Goal: Task Accomplishment & Management: Complete application form

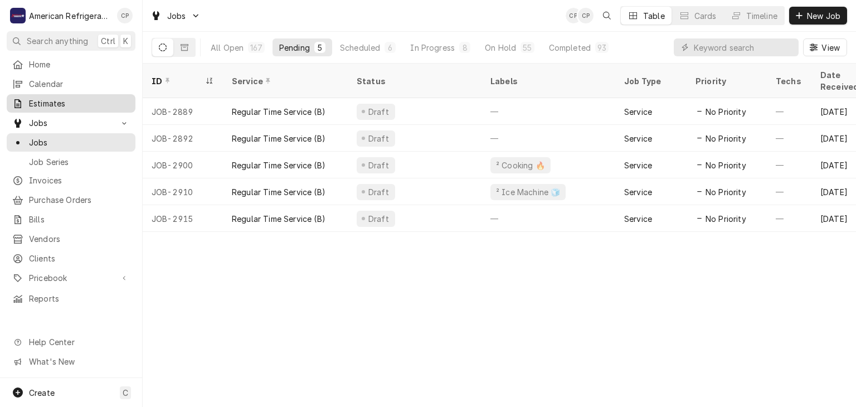
click at [103, 101] on span "Estimates" at bounding box center [79, 104] width 101 height 12
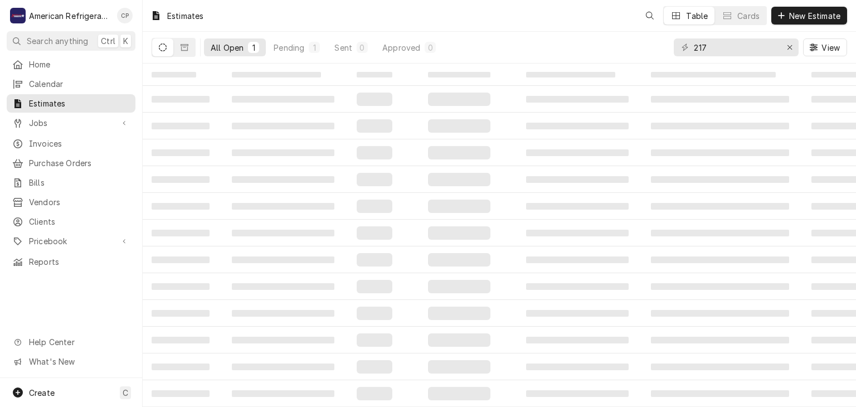
click at [754, 49] on input "217" at bounding box center [736, 47] width 84 height 18
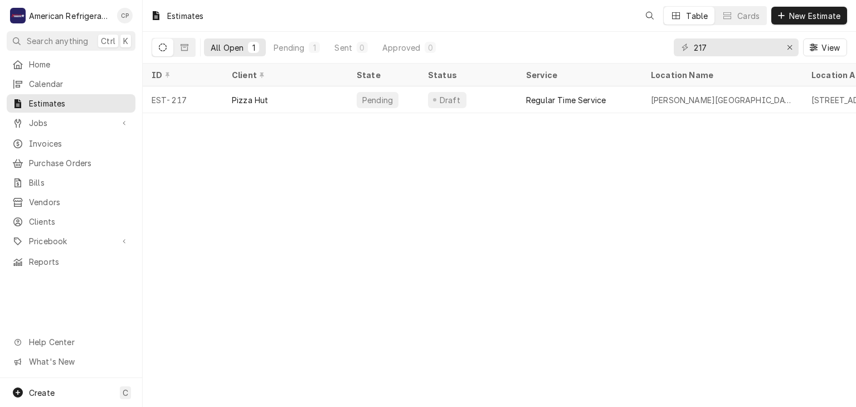
click at [754, 49] on input "217" at bounding box center [736, 47] width 84 height 18
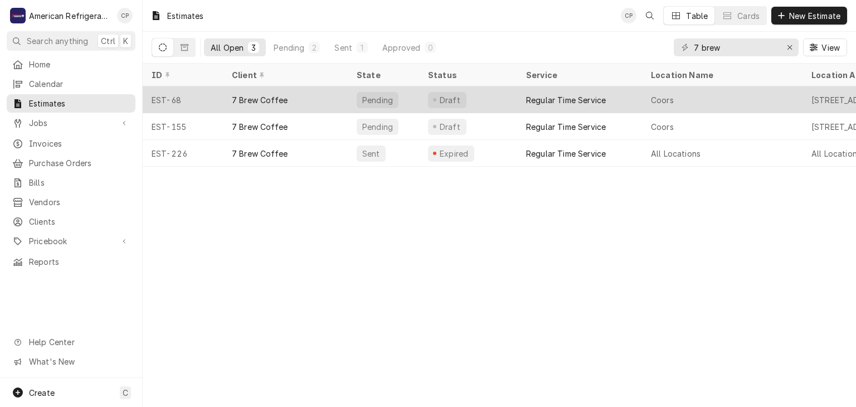
type input "7 brew"
click at [278, 97] on div "7 Brew Coffee" at bounding box center [260, 100] width 56 height 12
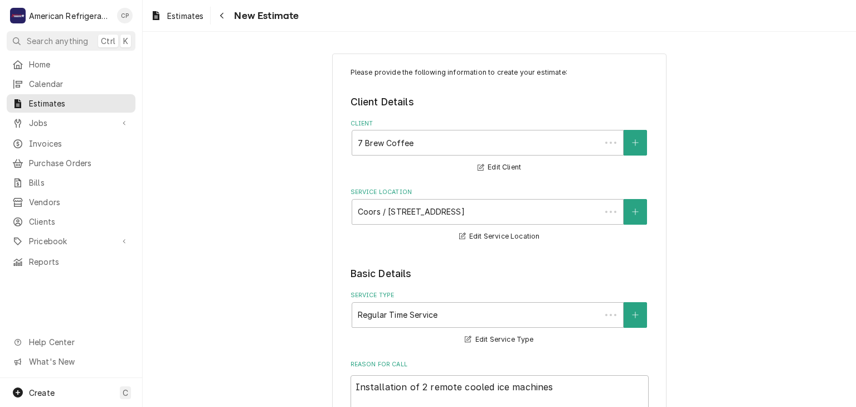
type textarea "x"
click at [224, 16] on icon "Navigate back" at bounding box center [222, 16] width 5 height 8
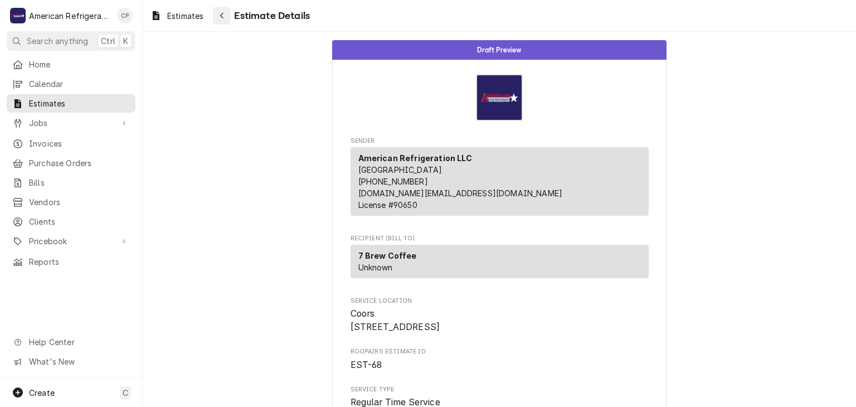
click at [221, 21] on button "Navigate back" at bounding box center [222, 16] width 18 height 18
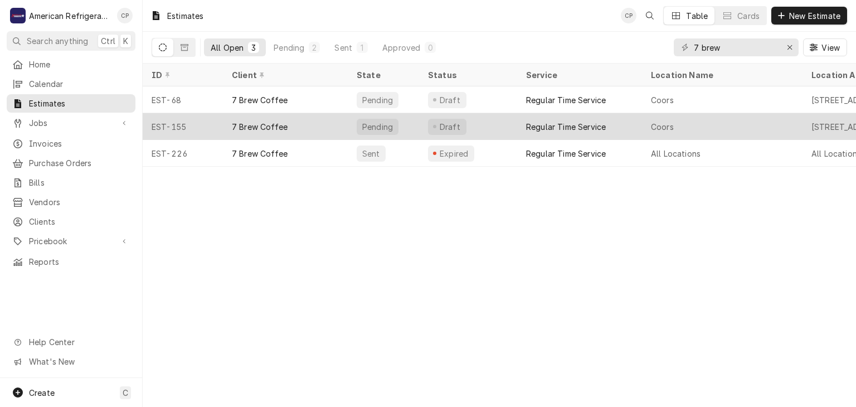
click at [260, 118] on div "7 Brew Coffee" at bounding box center [285, 126] width 125 height 27
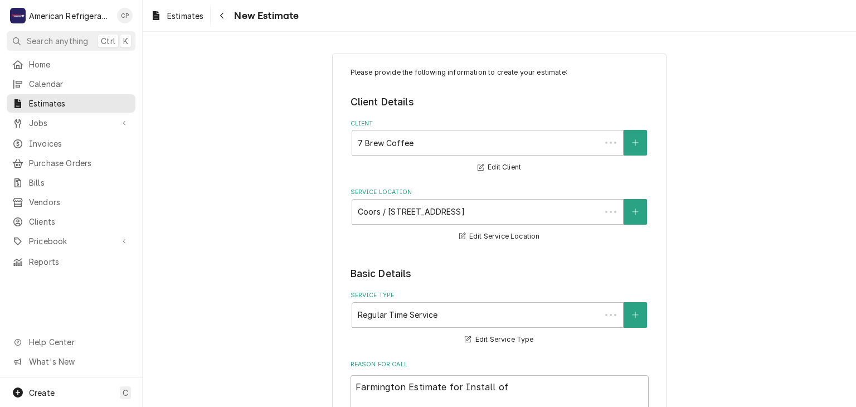
type textarea "x"
click at [227, 18] on div "Navigate back" at bounding box center [221, 15] width 11 height 11
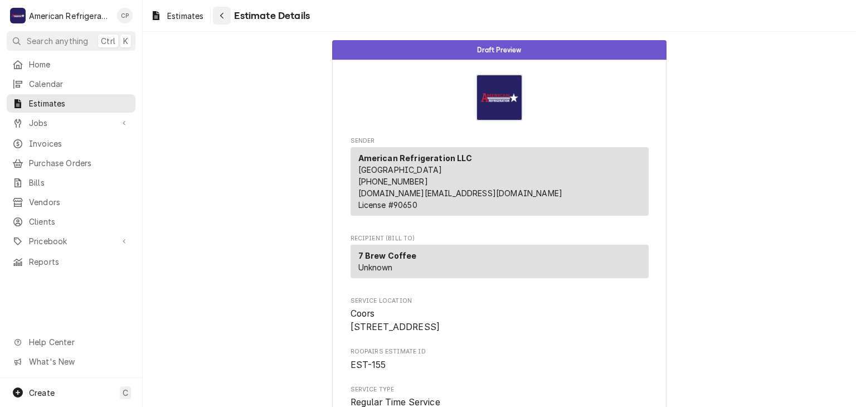
click at [222, 18] on icon "Navigate back" at bounding box center [222, 16] width 5 height 8
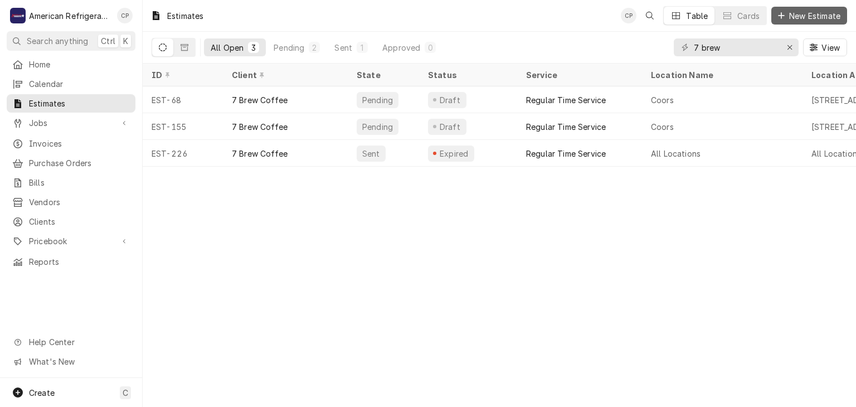
click at [836, 18] on span "New Estimate" at bounding box center [815, 16] width 56 height 12
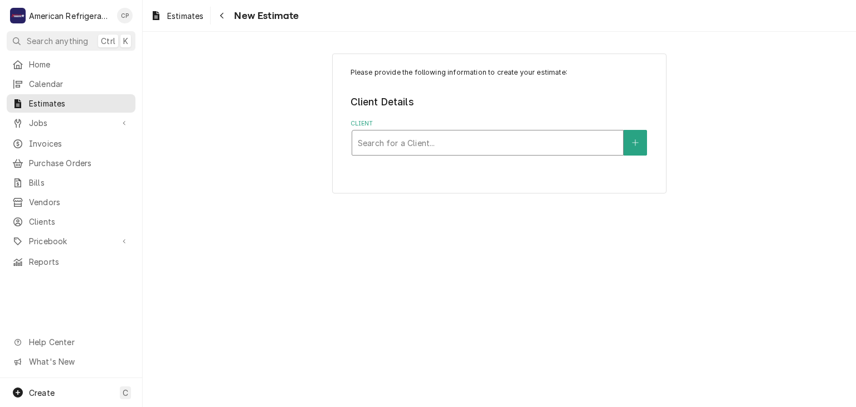
click at [487, 133] on div "Client" at bounding box center [488, 143] width 260 height 20
type input "7 brew"
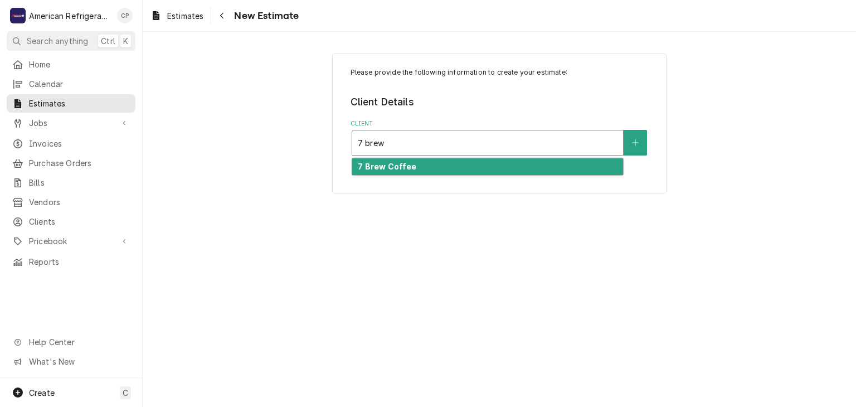
click at [491, 172] on div "7 Brew Coffee" at bounding box center [487, 166] width 271 height 17
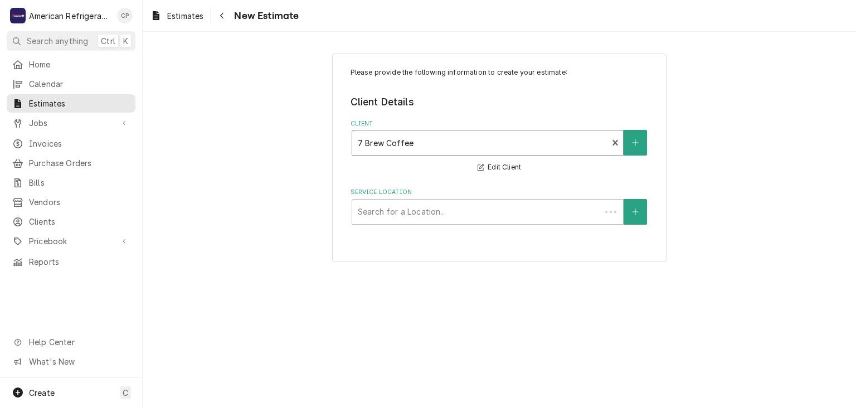
click at [460, 207] on div "Service Location" at bounding box center [476, 212] width 237 height 20
click at [637, 216] on button "Service Location" at bounding box center [635, 212] width 23 height 26
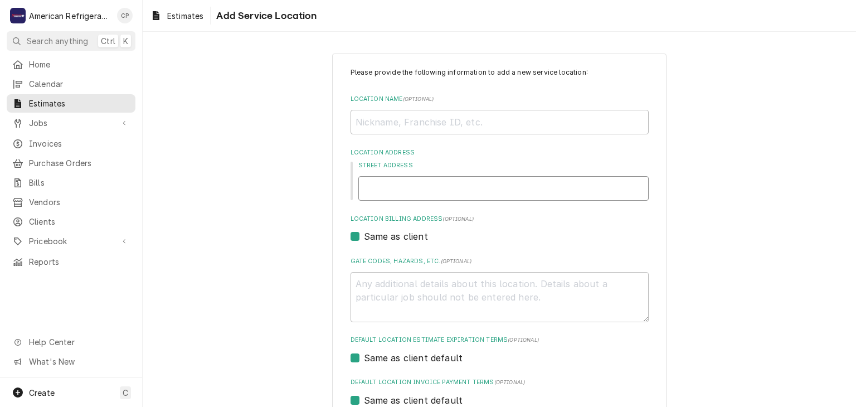
click at [405, 197] on input "Street Address" at bounding box center [503, 188] width 290 height 25
type input "E"
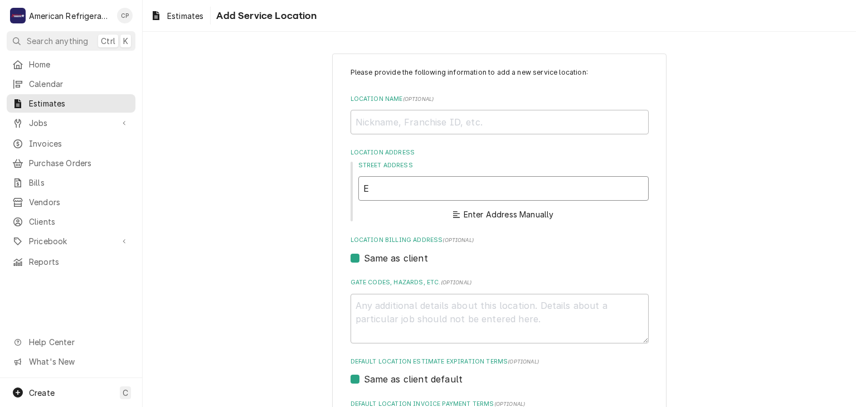
type textarea "x"
type input "Es"
type textarea "x"
type input "Esp"
type textarea "x"
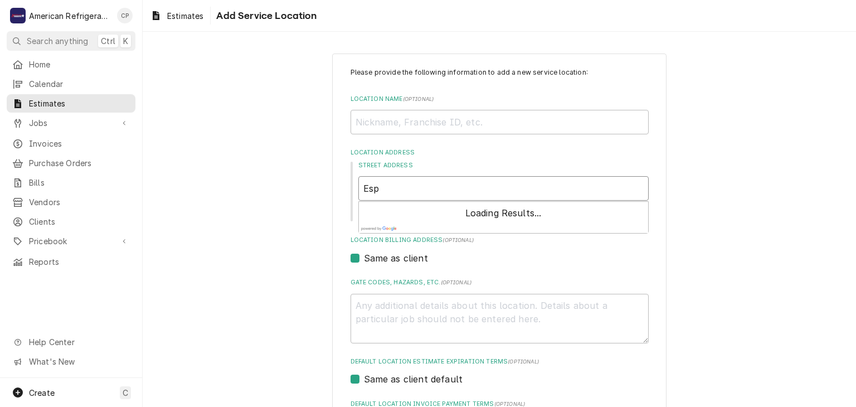
type input "Espa"
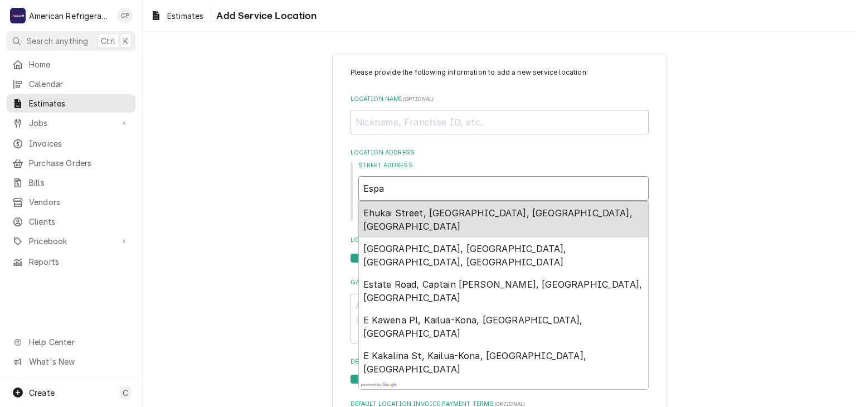
type textarea "x"
type input "Espano"
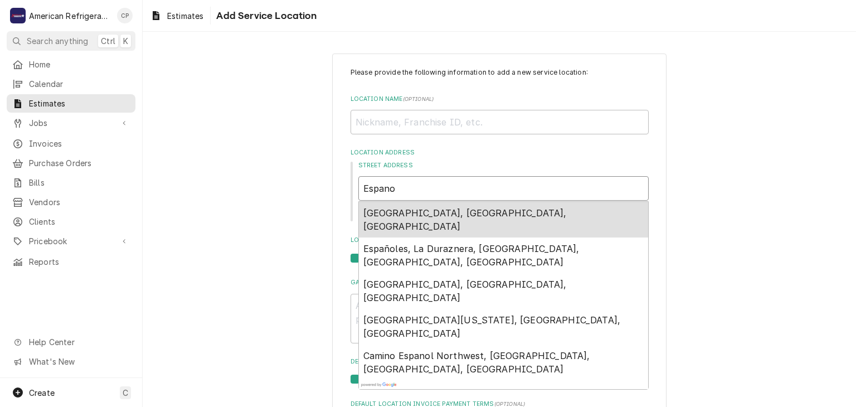
type textarea "x"
type input "Espanol"
type textarea "x"
type input "Espanola"
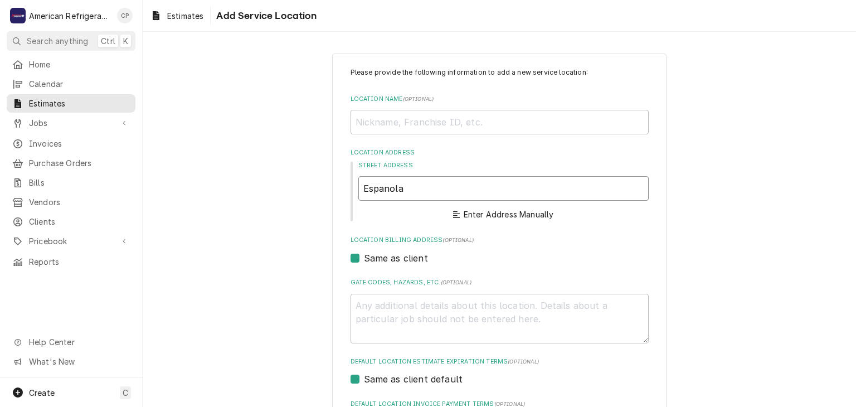
type textarea "x"
type input "Española Wy"
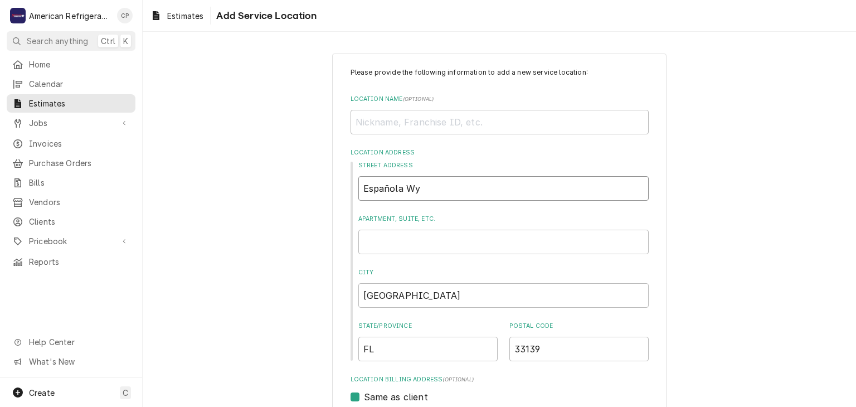
click at [535, 195] on input "Española Wy" at bounding box center [503, 188] width 290 height 25
type textarea "x"
type input "Española"
type textarea "x"
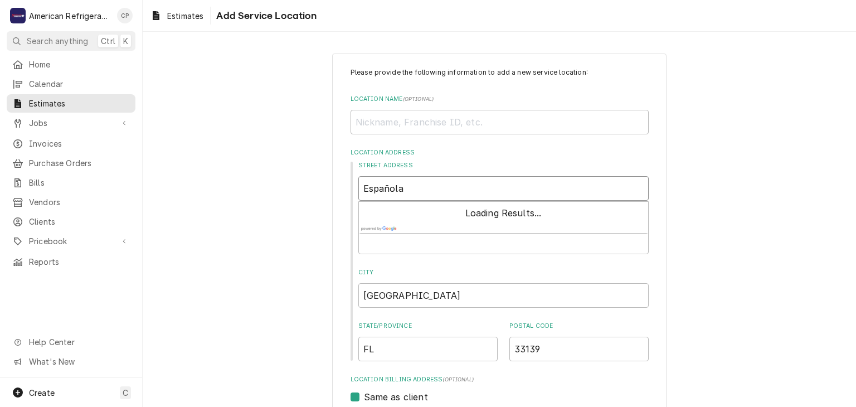
type input "Española"
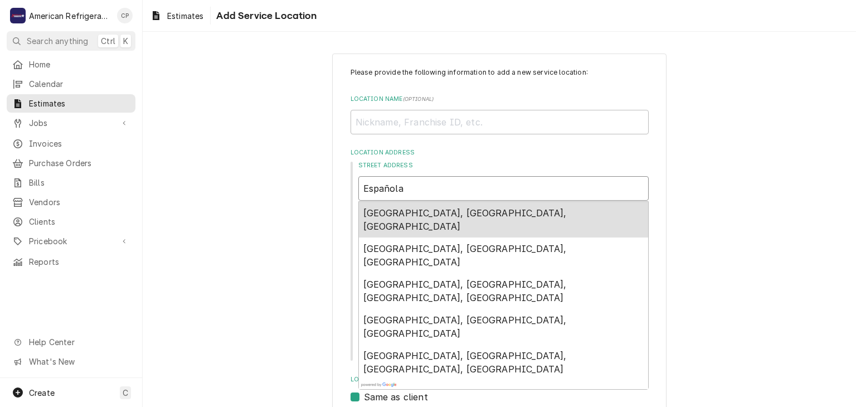
type textarea "x"
type input "Española"
type textarea "x"
type input "Española N"
type textarea "x"
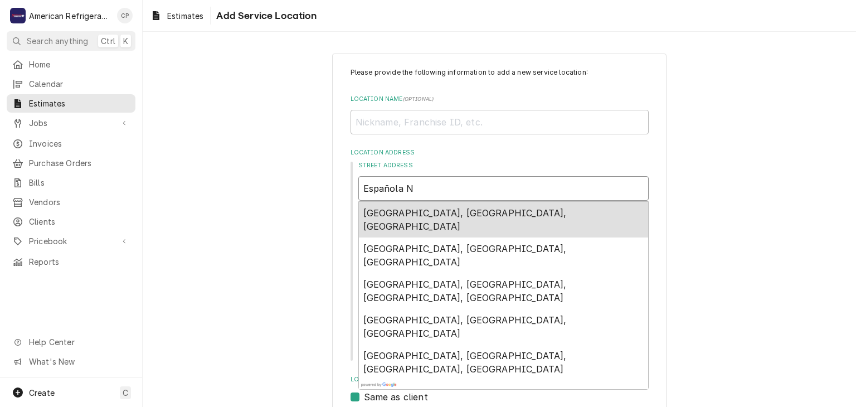
type input "Española NM"
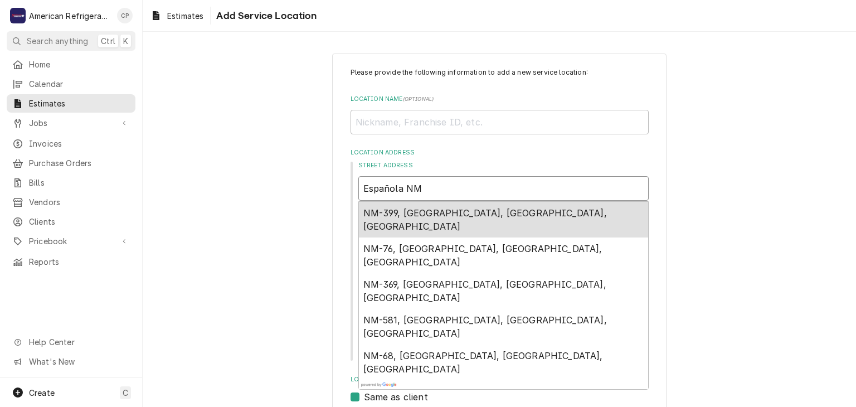
type textarea "x"
type input "Española N"
type textarea "x"
type input "Española"
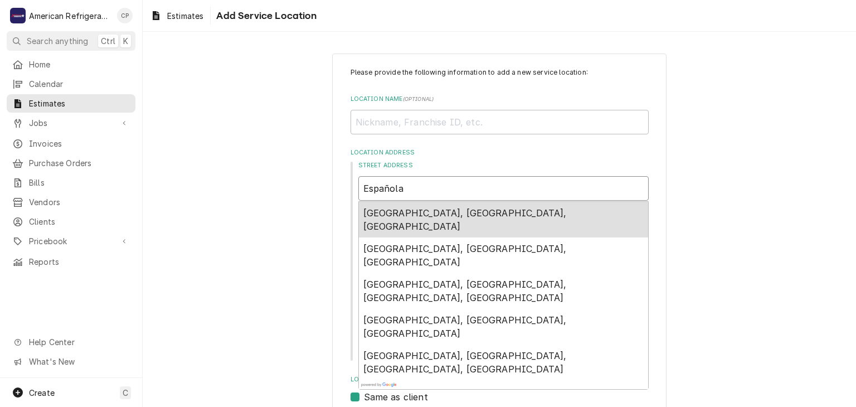
type textarea "x"
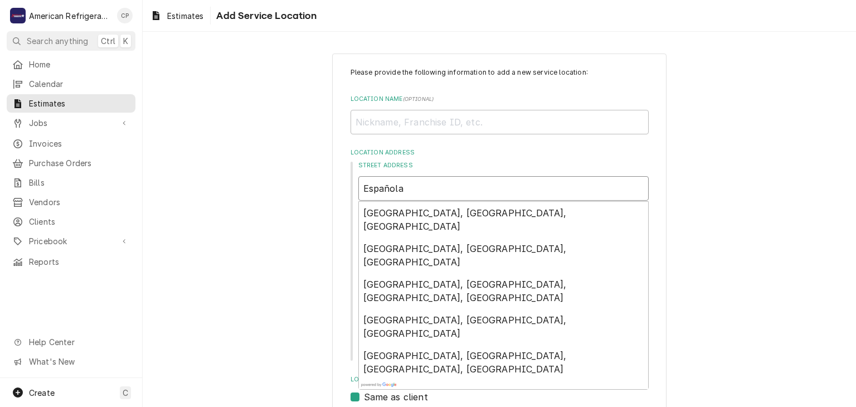
type input "Española"
click at [409, 348] on input "FL" at bounding box center [427, 349] width 139 height 25
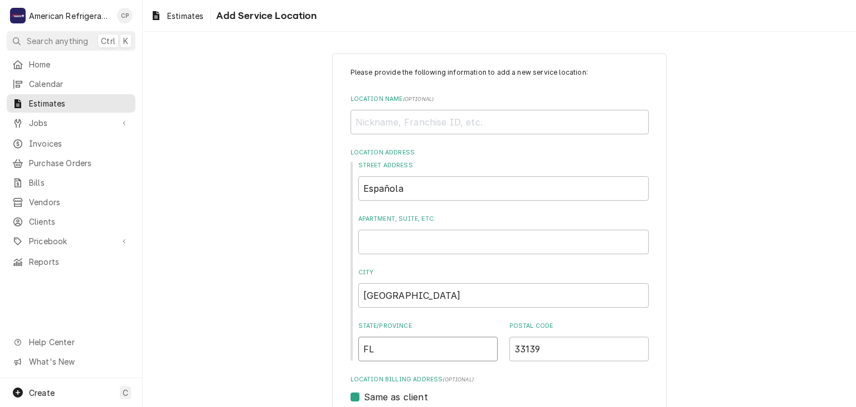
click at [409, 348] on input "FL" at bounding box center [427, 349] width 139 height 25
type textarea "x"
type input "N"
type textarea "x"
type input "NM"
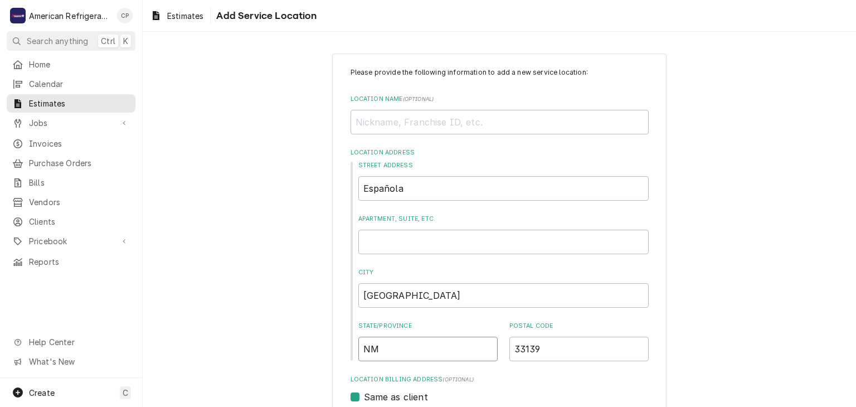
type textarea "x"
type input "NM"
click at [583, 347] on input "33139" at bounding box center [578, 349] width 139 height 25
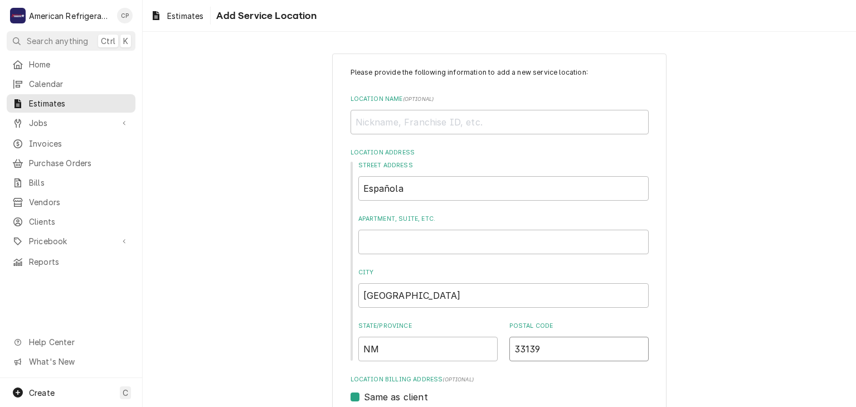
type textarea "x"
click at [515, 305] on input "Miami Beach" at bounding box center [503, 295] width 290 height 25
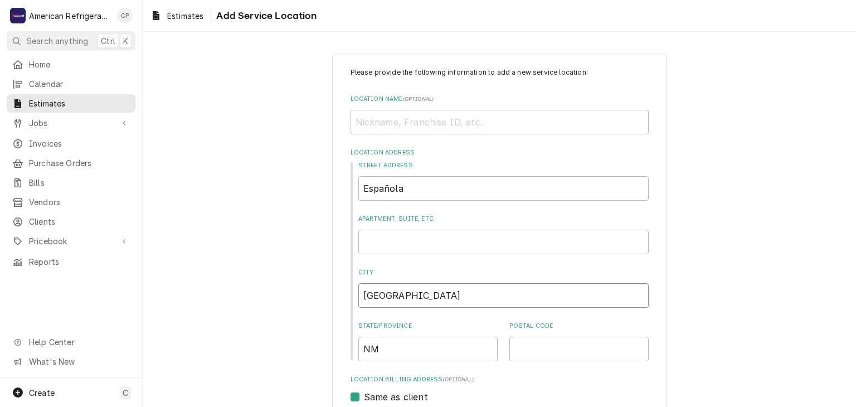
type input "E"
type textarea "x"
type input "EE"
type textarea "x"
type input "E"
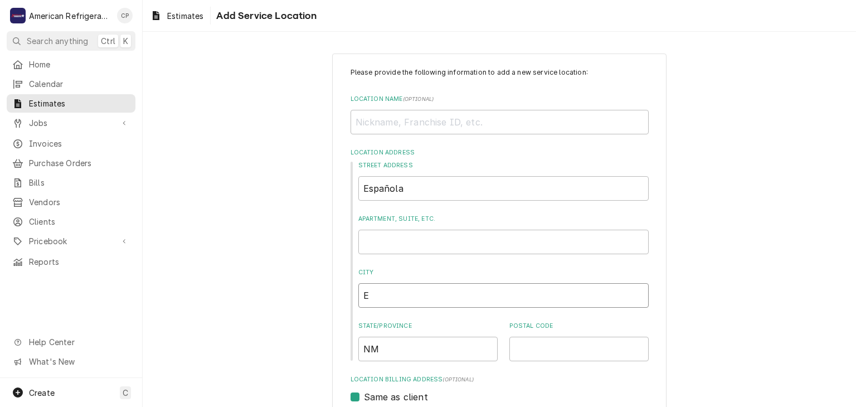
type textarea "x"
click at [760, 247] on div "Please provide the following information to add a new service location: Locatio…" at bounding box center [499, 385] width 713 height 685
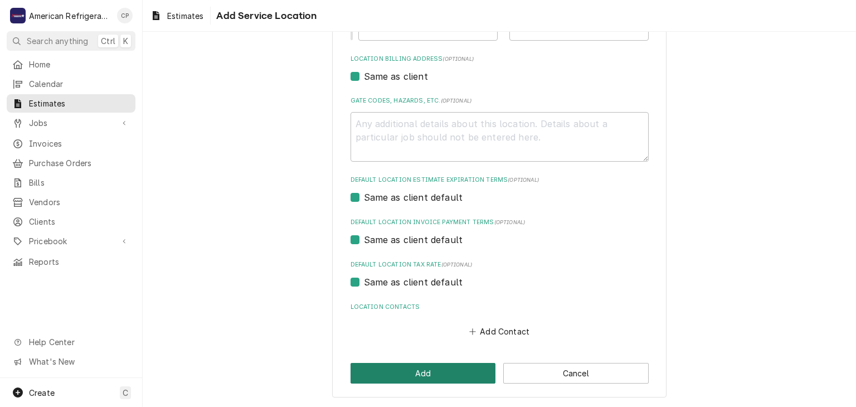
click at [422, 366] on button "Add" at bounding box center [423, 373] width 145 height 21
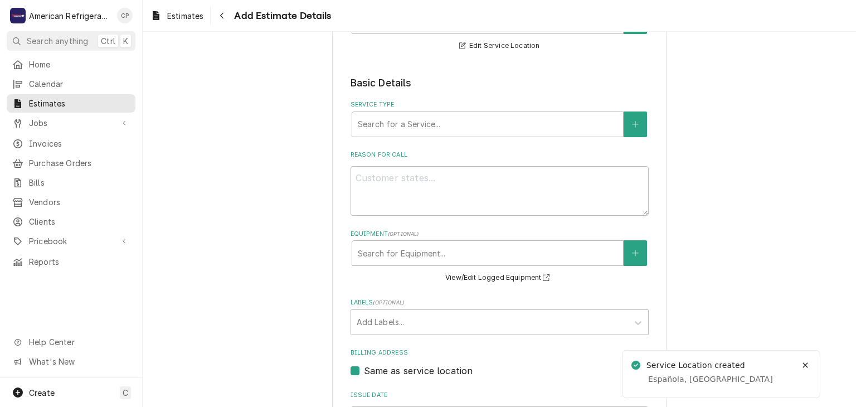
scroll to position [194, 0]
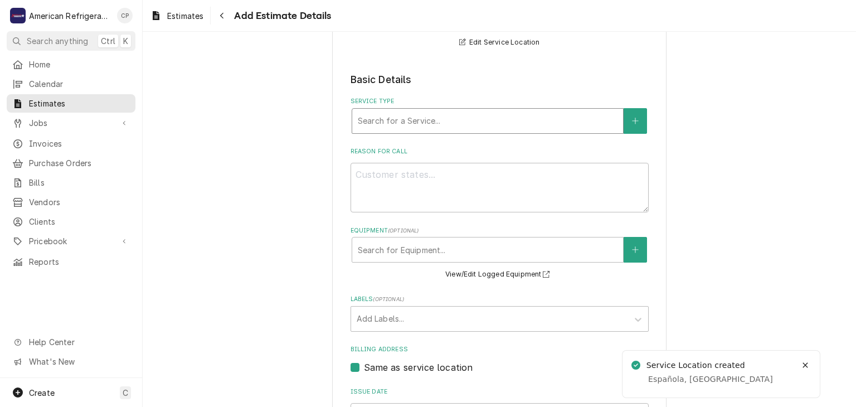
click at [435, 124] on div "Service Type" at bounding box center [488, 121] width 260 height 20
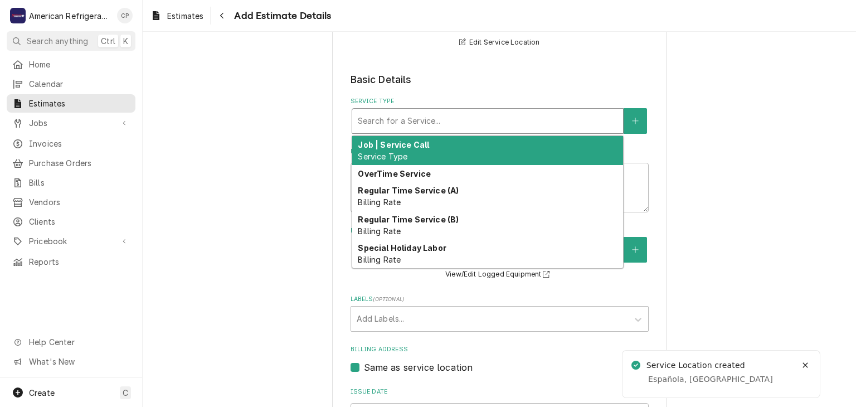
click at [431, 148] on div "Job | Service Call Service Type" at bounding box center [487, 150] width 271 height 29
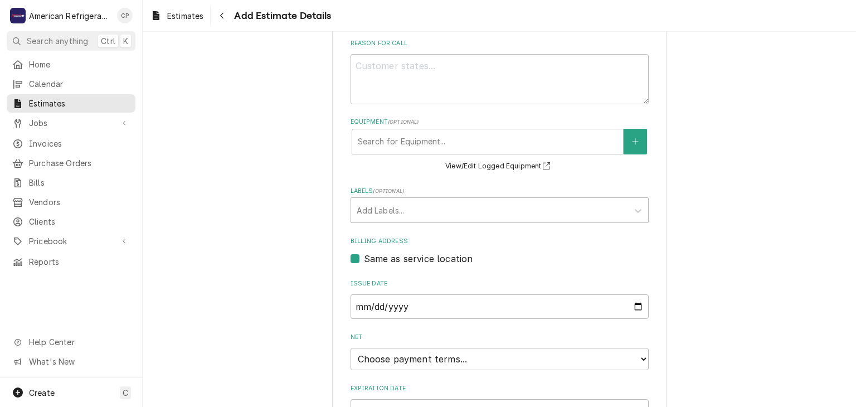
scroll to position [342, 0]
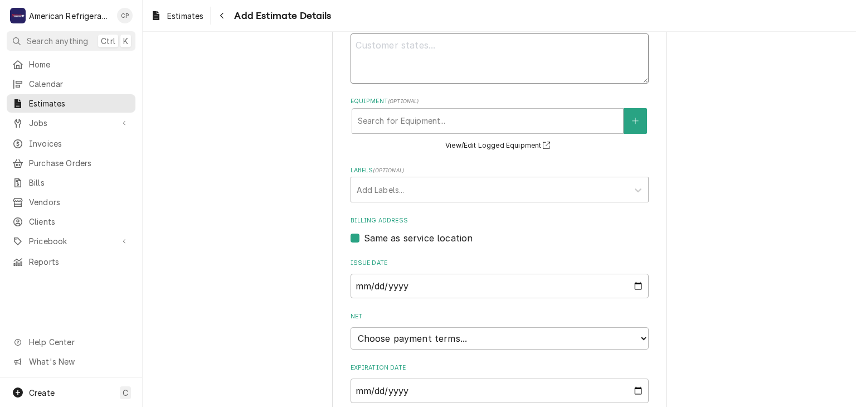
click at [383, 62] on textarea "Reason For Call" at bounding box center [500, 58] width 298 height 50
type textarea "x"
type textarea "I"
type textarea "x"
type textarea "Ins"
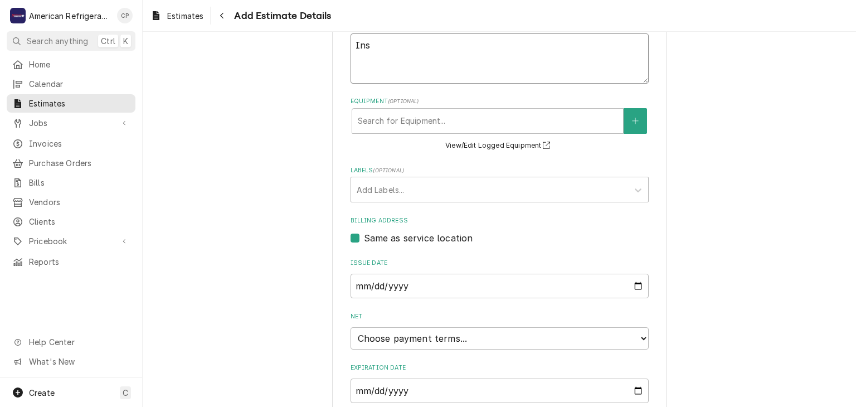
type textarea "x"
type textarea "Insta"
type textarea "x"
type textarea "Instal"
type textarea "x"
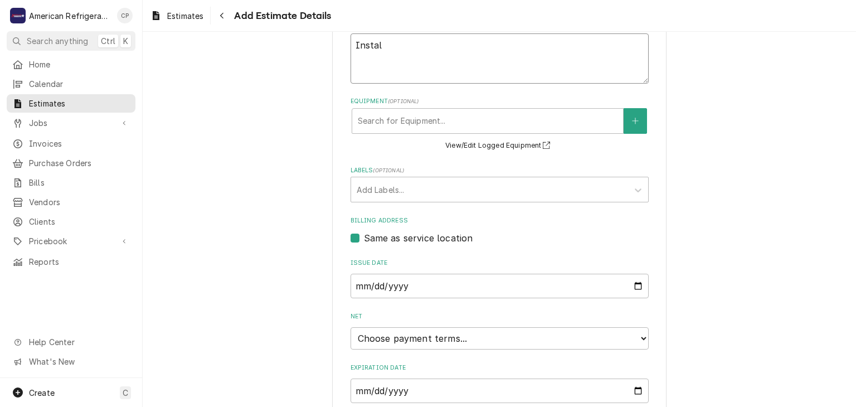
type textarea "Install"
type textarea "x"
type textarea "Install"
type textarea "x"
type textarea "Install o"
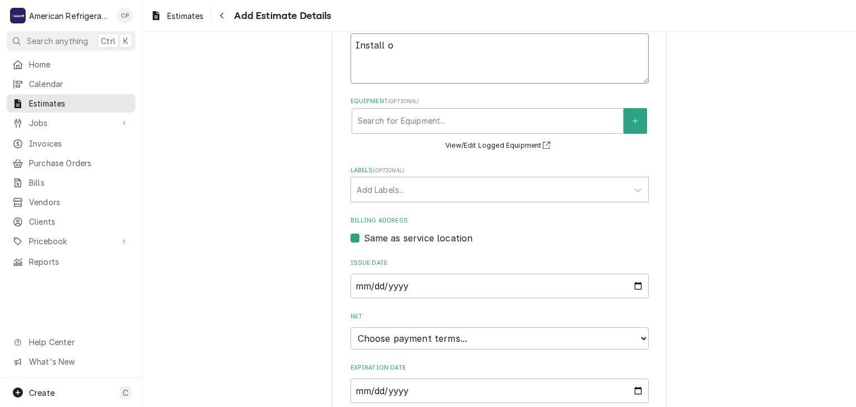
type textarea "x"
type textarea "Install of"
type textarea "x"
type textarea "Install of 2"
type textarea "x"
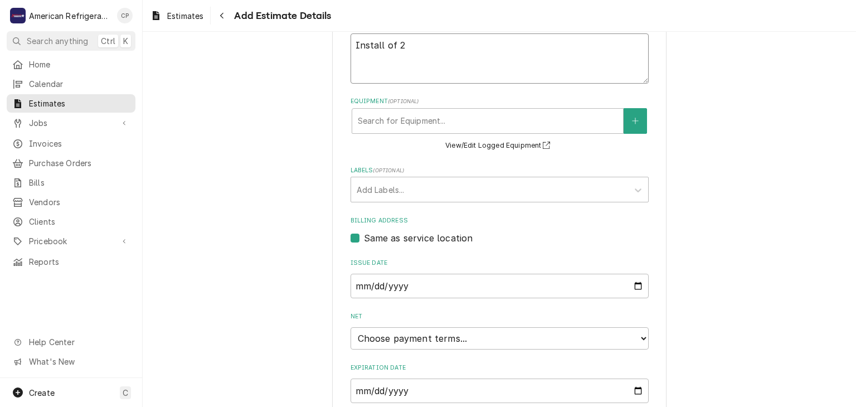
type textarea "Install of 2 r"
type textarea "x"
type textarea "Install of 2 rem"
type textarea "x"
type textarea "Install of 2 remot"
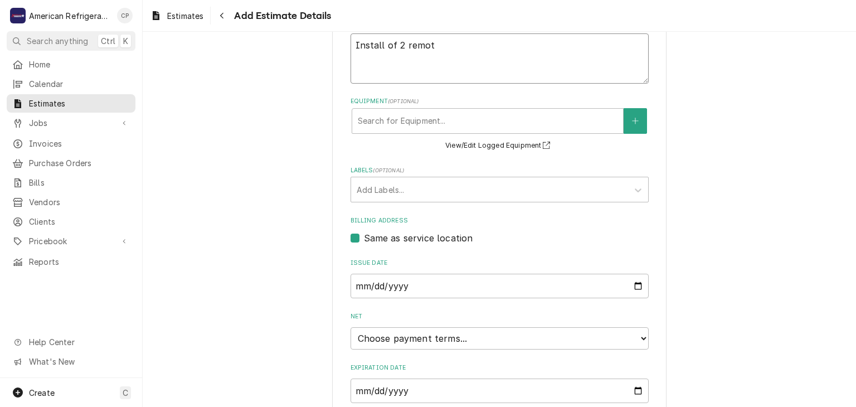
type textarea "x"
type textarea "Install of 2 remote"
type textarea "x"
type textarea "Install of 2 remote i"
type textarea "x"
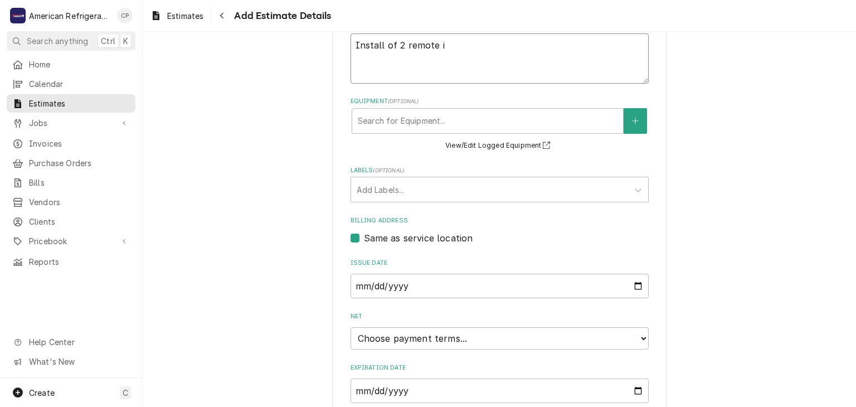
type textarea "Install of 2 remote ic"
type textarea "x"
type textarea "Install of 2 remote ice"
type textarea "x"
type textarea "Install of 2 remote ice m"
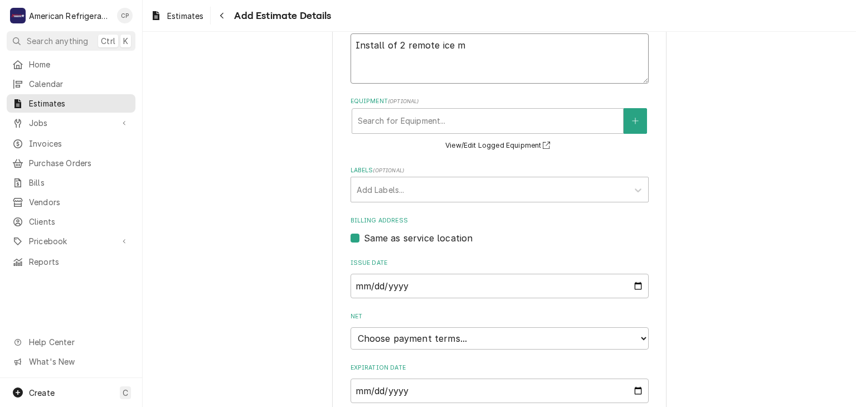
type textarea "x"
type textarea "Install of 2 remote ice ma"
type textarea "x"
type textarea "Install of 2 remote ice mac"
type textarea "x"
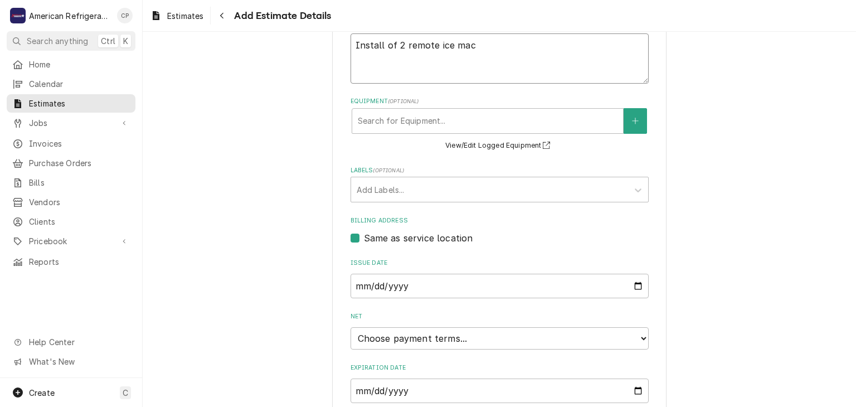
type textarea "Install of 2 remote ice mach"
type textarea "x"
type textarea "Install of 2 remote ice machi"
type textarea "x"
type textarea "Install of 2 remote ice machine"
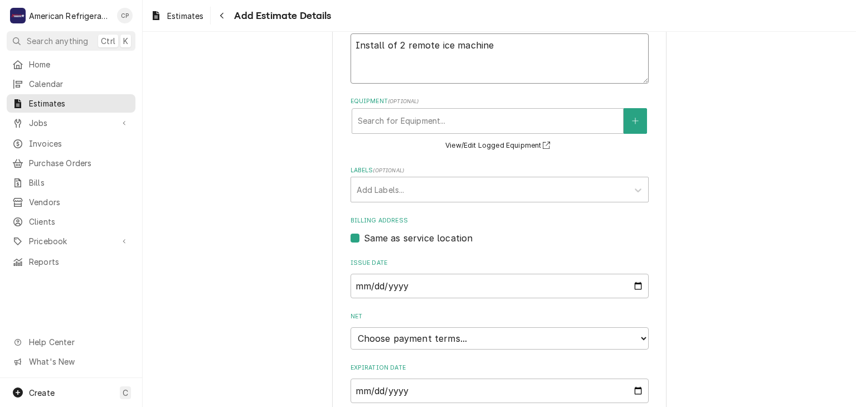
type textarea "x"
type textarea "Install of 2 remote ice machines"
type textarea "x"
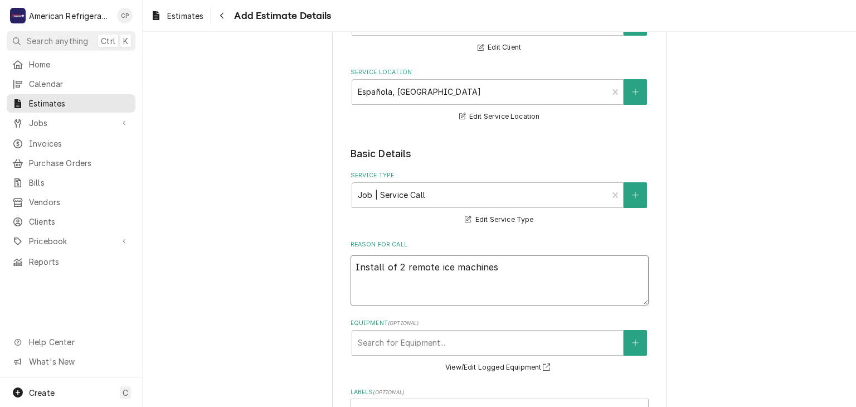
scroll to position [383, 0]
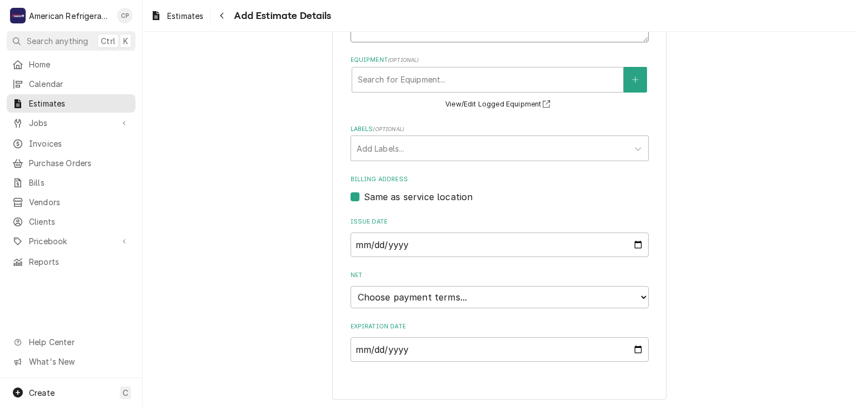
type textarea "Install of 2 remote ice machines"
click at [623, 290] on select "Choose payment terms... Same Day Net 7 Net 14 Net 21 Net 30 Net 45 Net 60 Net 90" at bounding box center [500, 297] width 298 height 22
click at [638, 346] on input "2025-09-09" at bounding box center [500, 349] width 298 height 25
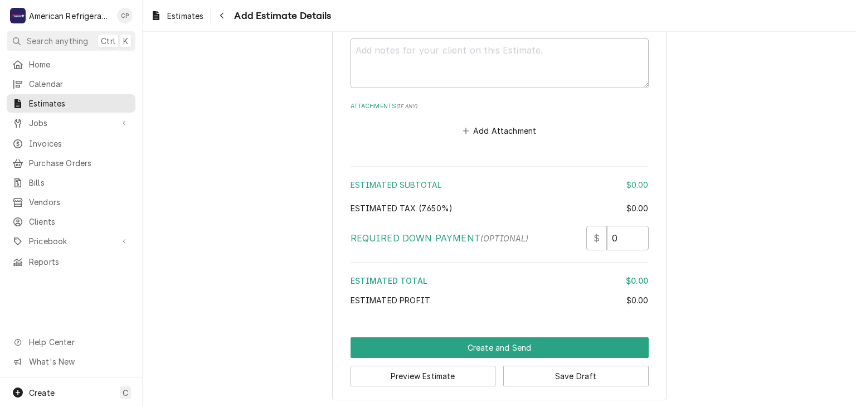
scroll to position [1005, 0]
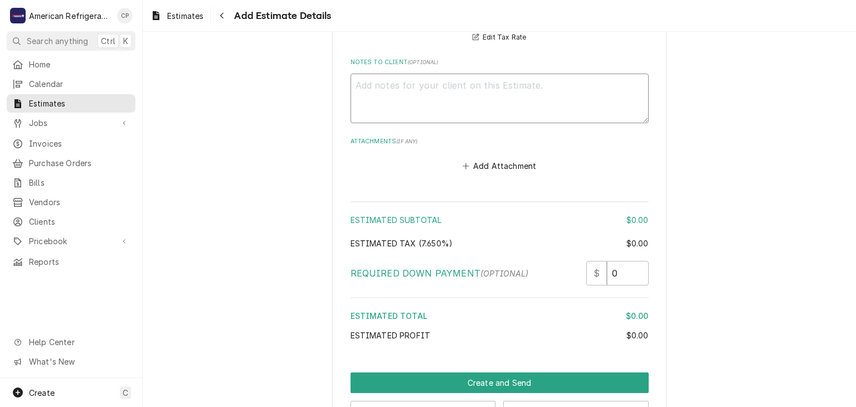
click at [414, 100] on textarea "Notes to Client ( optional )" at bounding box center [500, 99] width 298 height 50
type textarea "x"
type textarea "2"
type textarea "x"
type textarea "2"
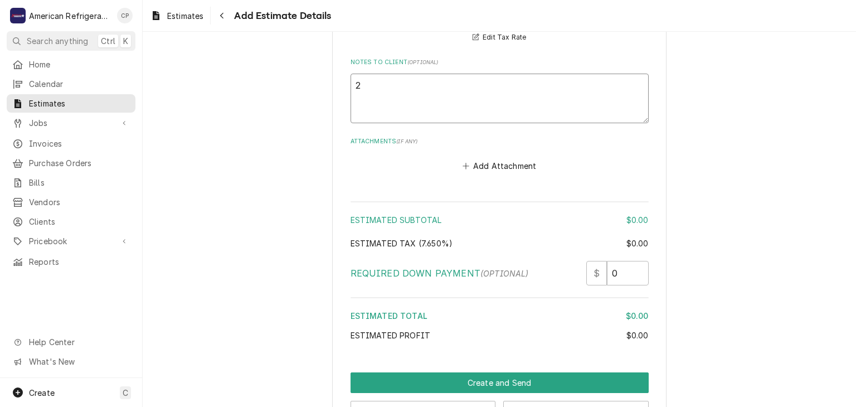
type textarea "x"
type textarea "2 r"
type textarea "x"
type textarea "2 rem"
type textarea "x"
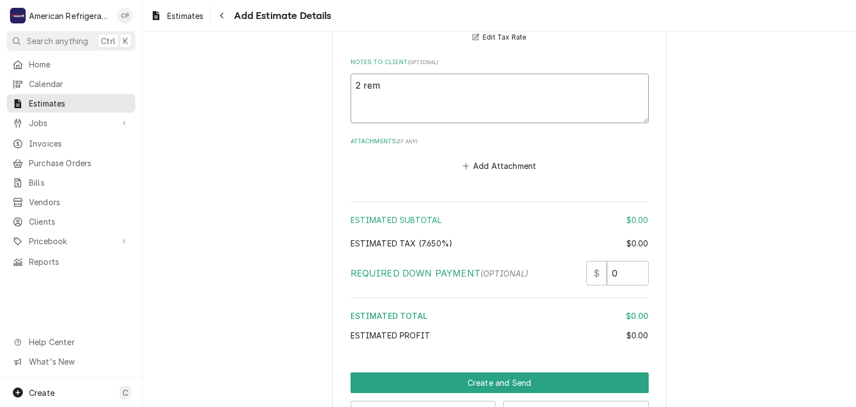
type textarea "2 remo"
type textarea "x"
type textarea "2 remot"
type textarea "x"
type textarea "2 remote"
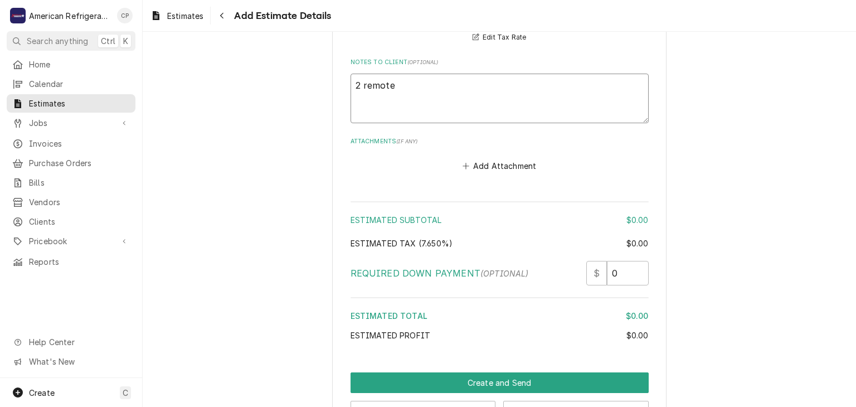
type textarea "x"
type textarea "2 remote C"
type textarea "x"
type textarea "2 remote C"
type textarea "x"
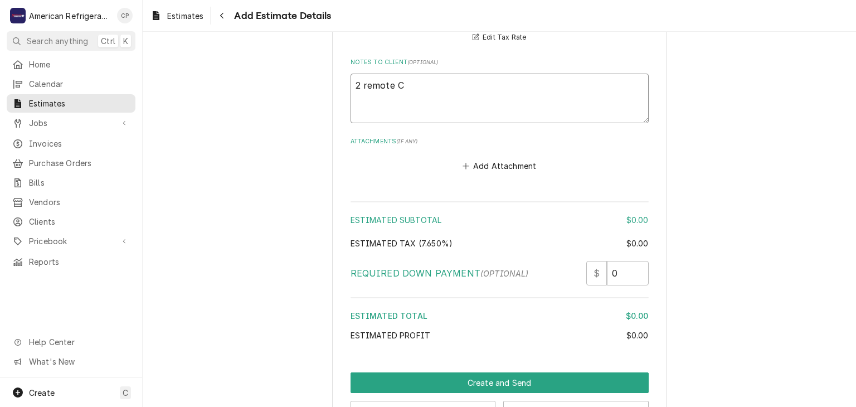
type textarea "2 remote"
type textarea "x"
type textarea "2 remote co"
type textarea "x"
type textarea "2 remote coo"
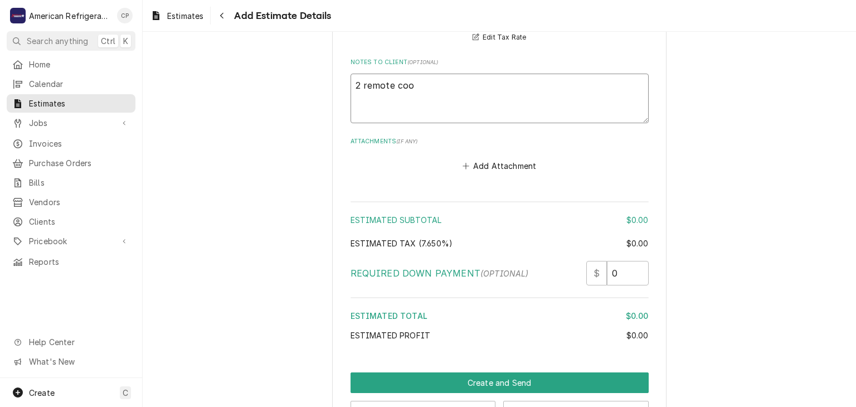
type textarea "x"
type textarea "2 remote cool"
type textarea "x"
type textarea "2 remote coole"
type textarea "x"
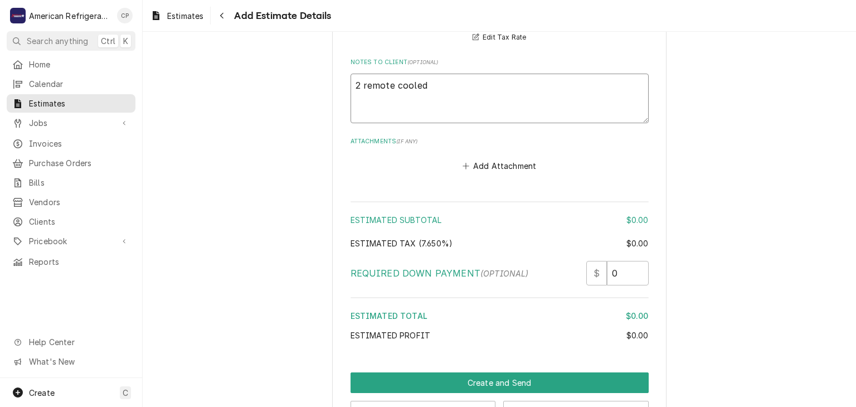
type textarea "2 remote cooled"
type textarea "x"
type textarea "2 remote cooled i"
type textarea "x"
type textarea "2 remote cooled ic"
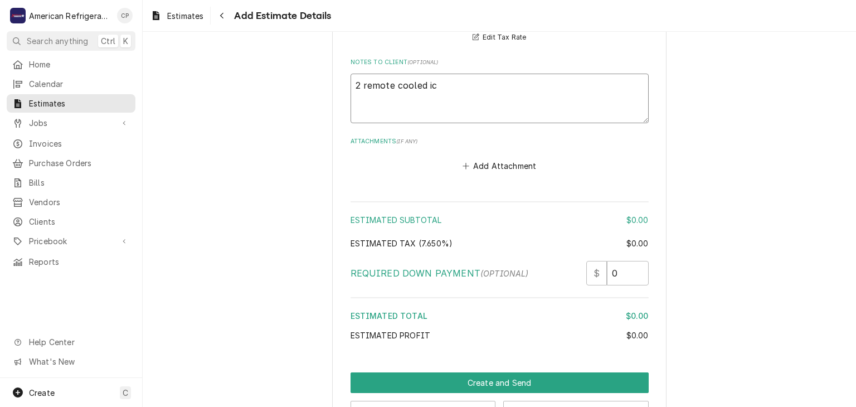
type textarea "x"
type textarea "2 remote cooled ice"
type textarea "x"
type textarea "2 remote cooled ice m"
type textarea "x"
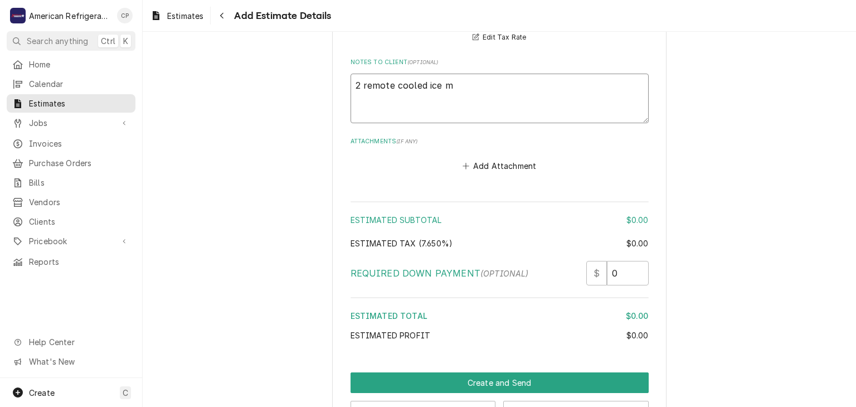
type textarea "2 remote cooled ice ma"
type textarea "x"
type textarea "2 remote cooled ice mach"
type textarea "x"
type textarea "2 remote cooled ice machi"
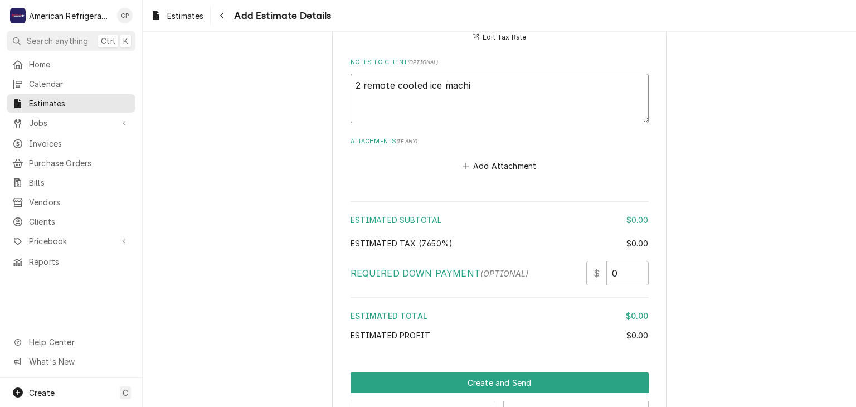
type textarea "x"
type textarea "2 remote cooled ice machin"
type textarea "x"
type textarea "2 remote cooled ice machine"
type textarea "x"
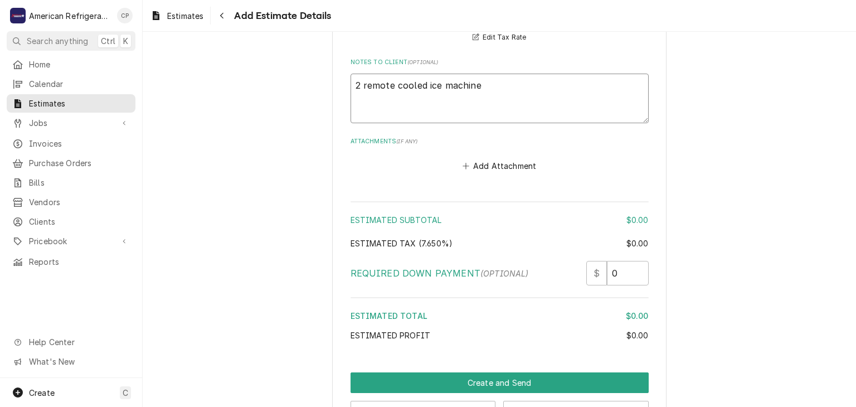
type textarea "2 remote cooled ice machine"
type textarea "x"
type textarea "2 remote cooled ice machines"
type textarea "x"
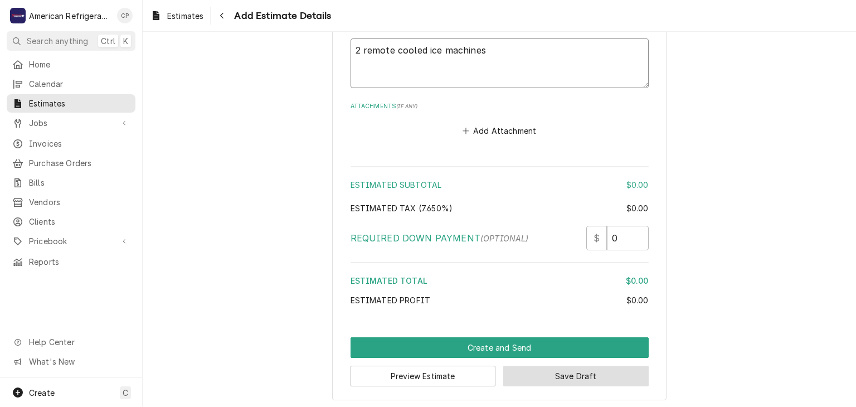
type textarea "2 remote cooled ice machines"
click at [550, 378] on button "Save Draft" at bounding box center [575, 376] width 145 height 21
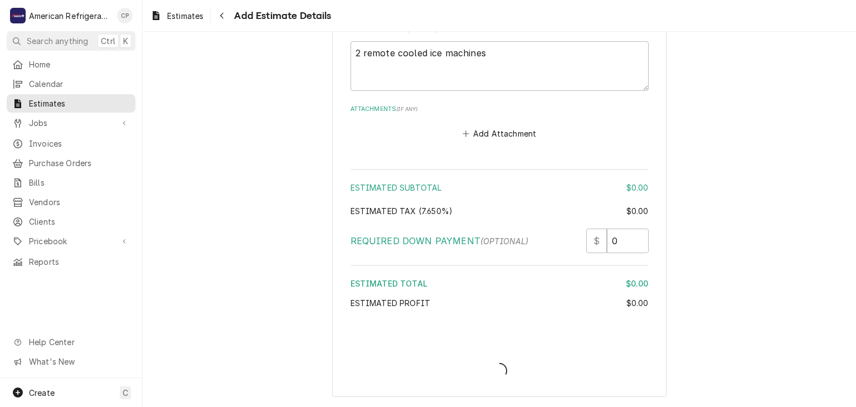
scroll to position [1035, 0]
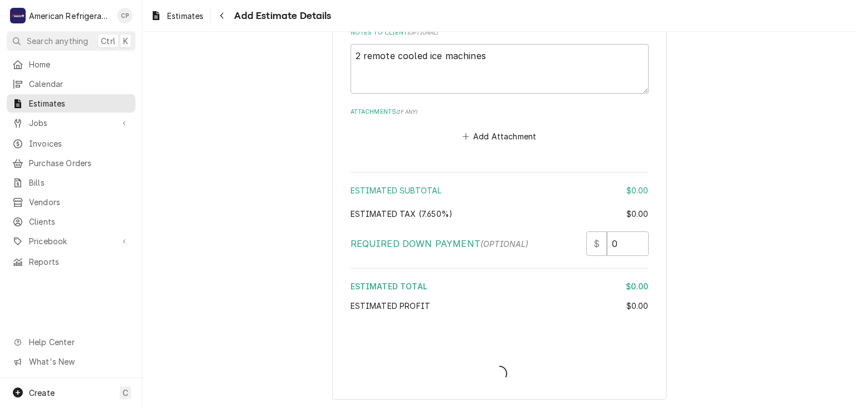
type textarea "x"
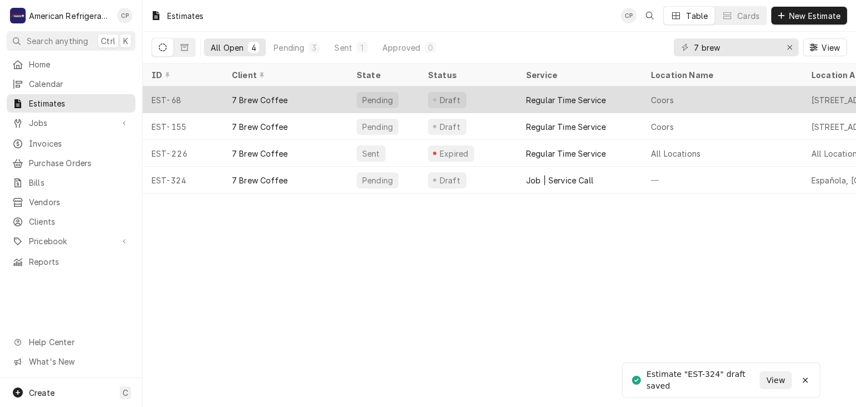
click at [283, 103] on div "7 Brew Coffee" at bounding box center [260, 100] width 56 height 12
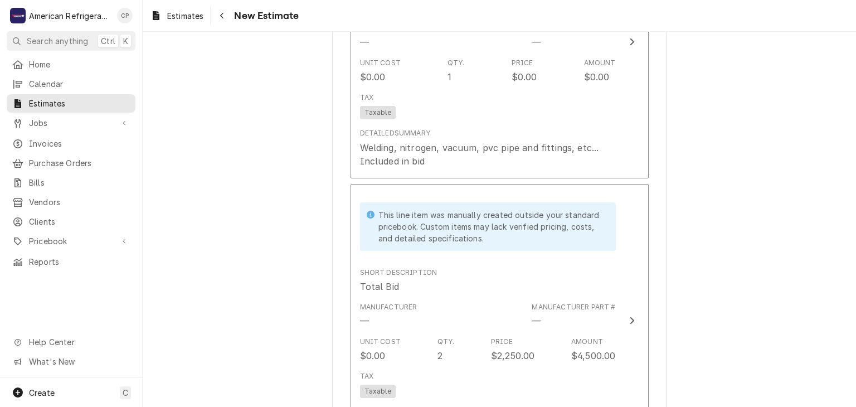
scroll to position [2874, 0]
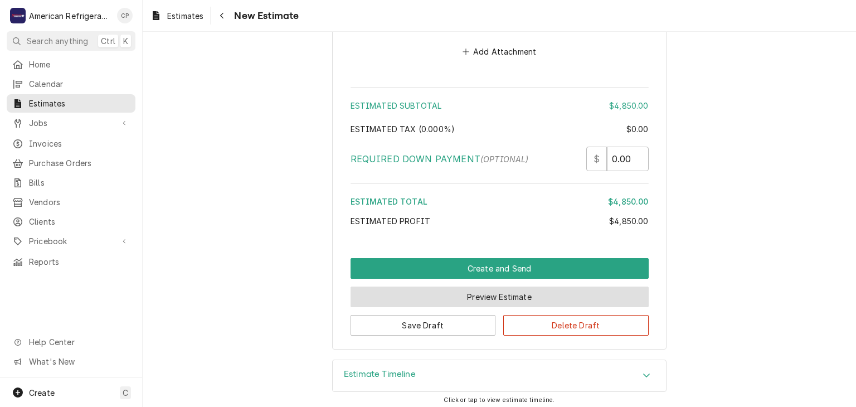
click at [468, 295] on button "Preview Estimate" at bounding box center [500, 297] width 298 height 21
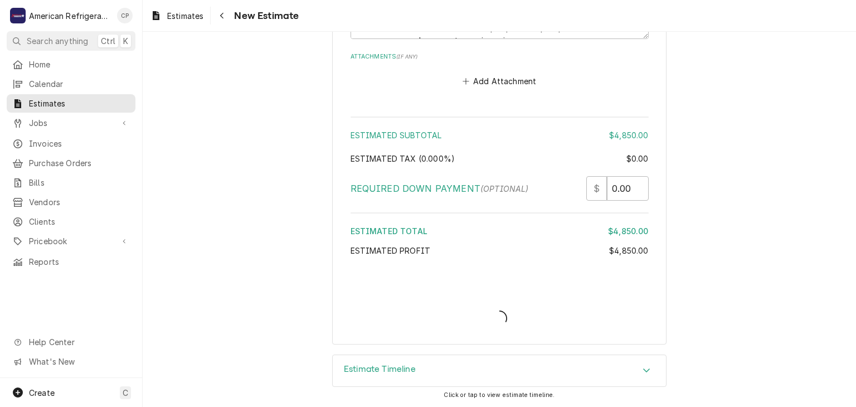
scroll to position [2841, 0]
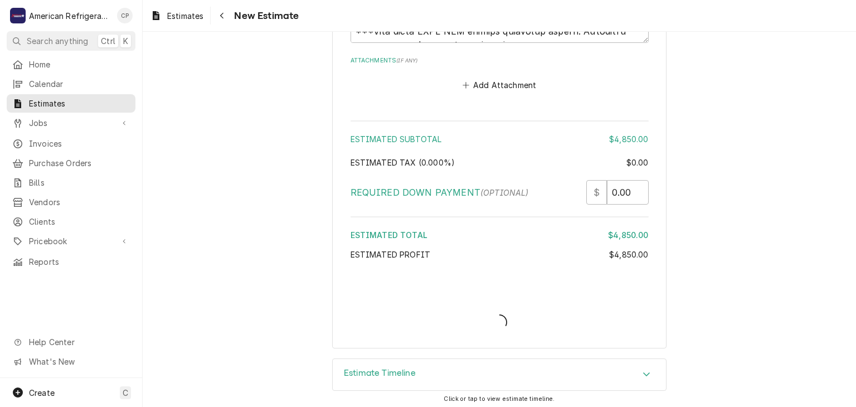
type textarea "x"
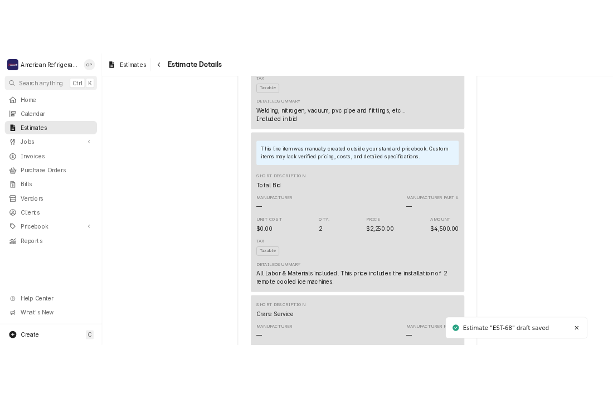
scroll to position [1977, 0]
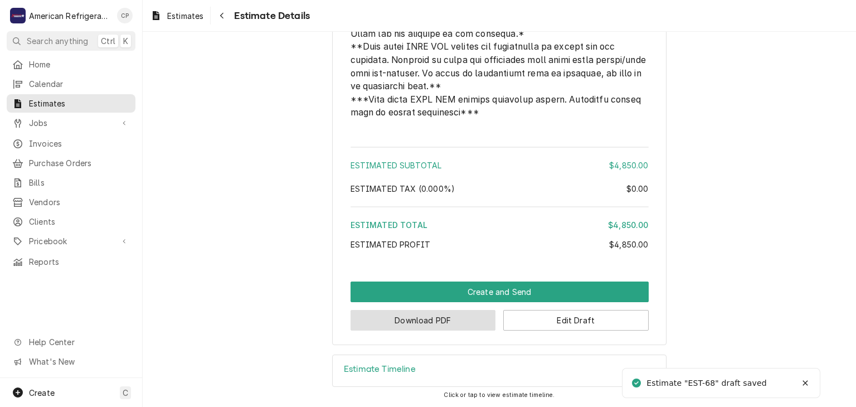
click at [410, 321] on button "Download PDF" at bounding box center [423, 320] width 145 height 21
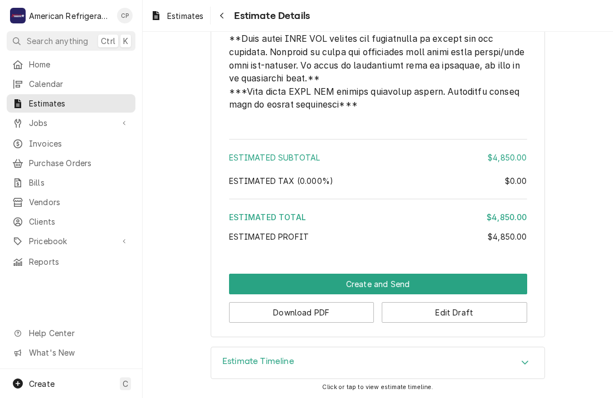
click at [46, 98] on span "Estimates" at bounding box center [79, 104] width 101 height 12
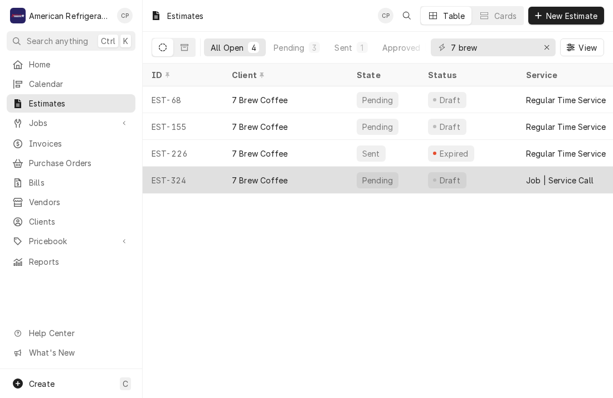
click at [307, 183] on div "7 Brew Coffee" at bounding box center [285, 180] width 125 height 27
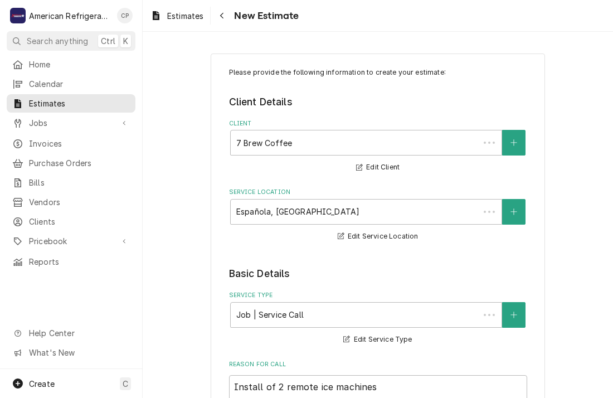
type textarea "x"
click at [322, 185] on fieldset "Client Details Client 7 Brew Coffee Edit Client Service Location [GEOGRAPHIC_DA…" at bounding box center [378, 169] width 298 height 148
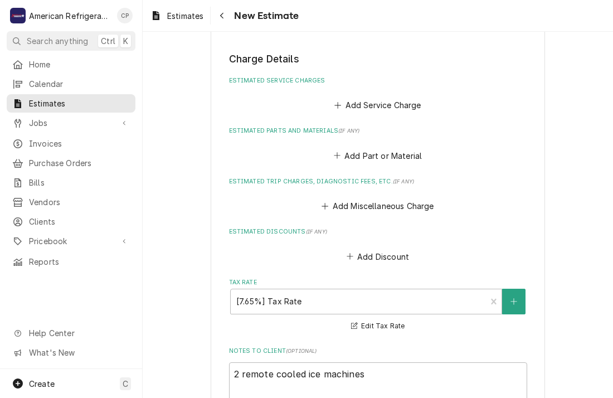
scroll to position [716, 0]
click at [389, 111] on fieldset "Charge Details Estimated Service Charges Add Service Charge Estimated Parts and…" at bounding box center [378, 257] width 298 height 410
click at [198, 135] on div "Please provide the following information to create your estimate: Client Detail…" at bounding box center [378, 45] width 470 height 1435
click at [366, 107] on button "Add Service Charge" at bounding box center [378, 106] width 90 height 16
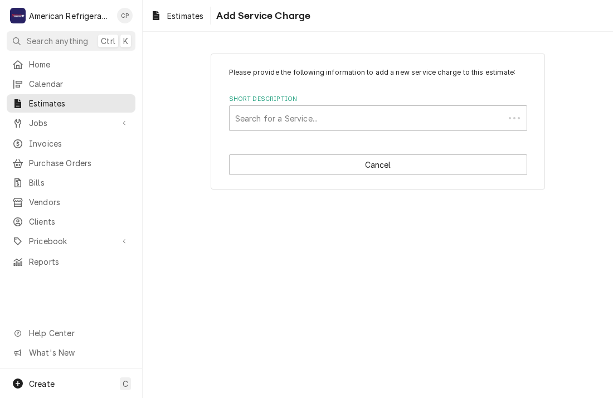
click at [351, 132] on div "Please provide the following information to add a new service charge to this es…" at bounding box center [378, 122] width 334 height 136
click at [342, 125] on div "Short Description" at bounding box center [378, 118] width 286 height 20
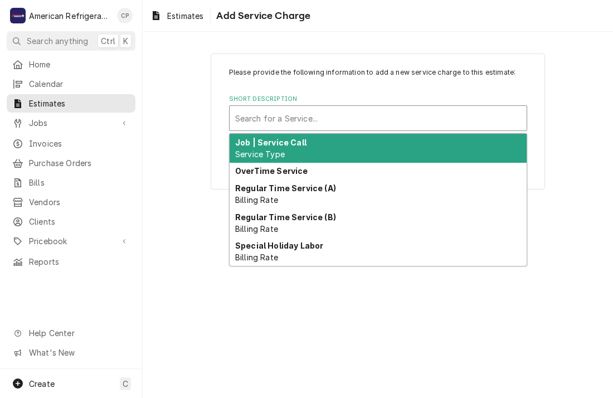
paste input "bor to complete"
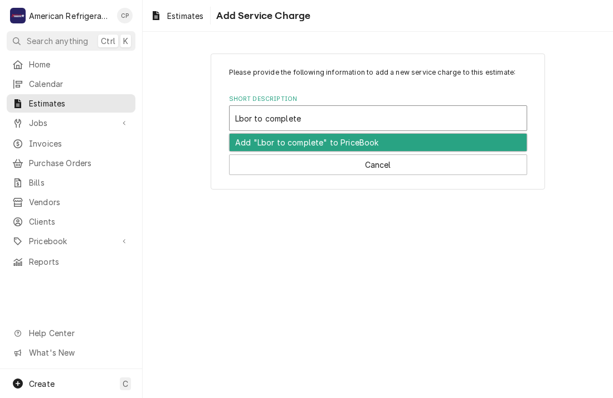
type input "Labor to complete"
click at [310, 142] on div "Add "Labor to complete" to PriceBook" at bounding box center [378, 142] width 297 height 17
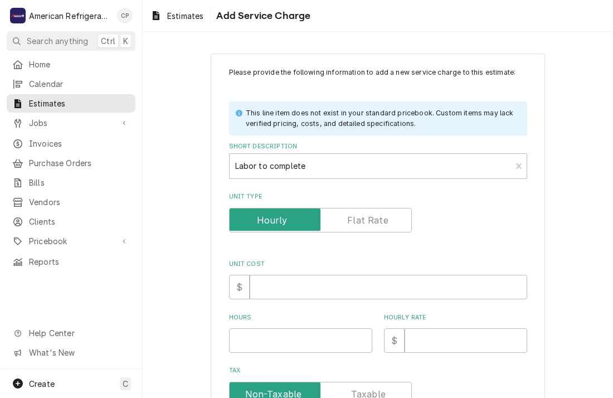
click at [282, 301] on div "Please provide the following information to add a new service charge to this es…" at bounding box center [378, 276] width 298 height 418
click at [292, 295] on input "Unit Cost" at bounding box center [389, 287] width 278 height 25
type textarea "x"
type input "0"
type textarea "x"
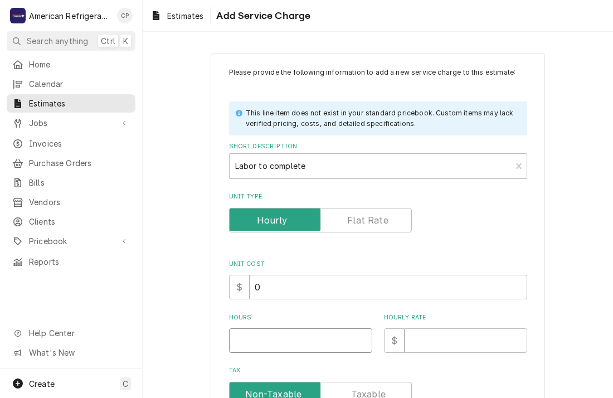
type input "0"
type textarea "x"
type input "1"
type textarea "x"
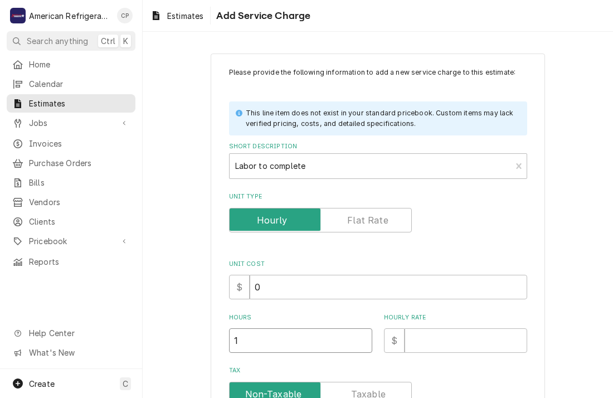
type input "1"
type textarea "x"
type input "0"
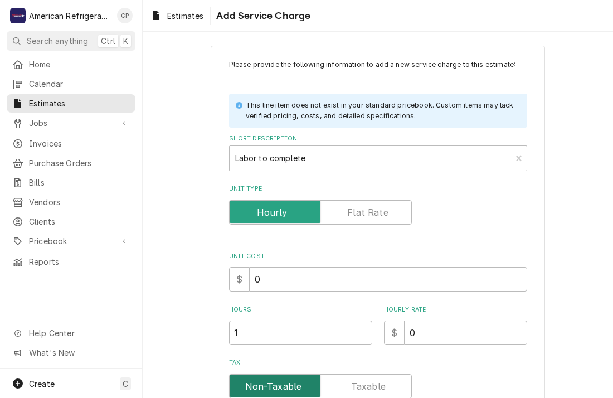
type textarea "x"
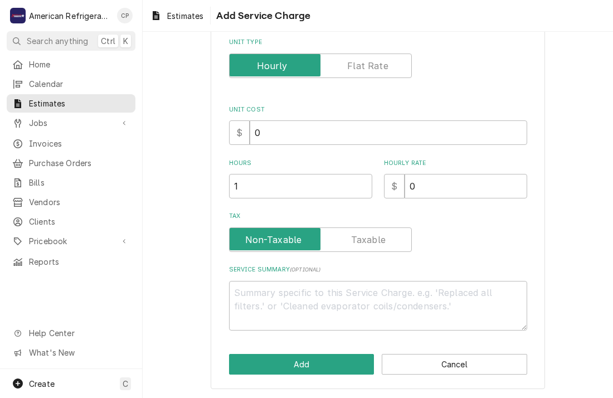
click at [376, 241] on label "Tax" at bounding box center [320, 239] width 183 height 25
click at [376, 241] on input "Tax" at bounding box center [320, 239] width 173 height 25
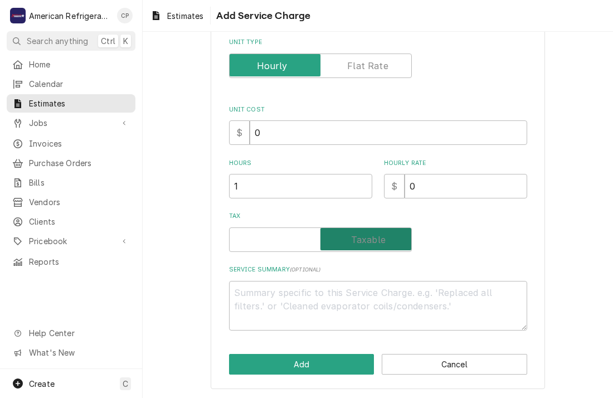
checkbox input "true"
click at [310, 298] on textarea "Service Summary ( optional )" at bounding box center [378, 306] width 298 height 50
paste textarea "Labor (Multiple technicians) Included in bid"
type textarea "x"
type textarea "Labor (Multiple technicians) Included in bid"
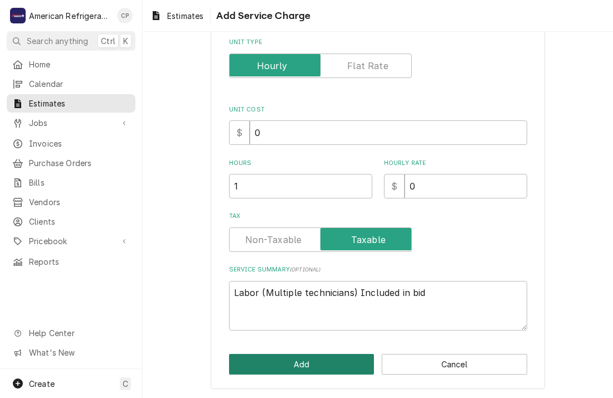
click at [283, 364] on button "Add" at bounding box center [301, 364] width 145 height 21
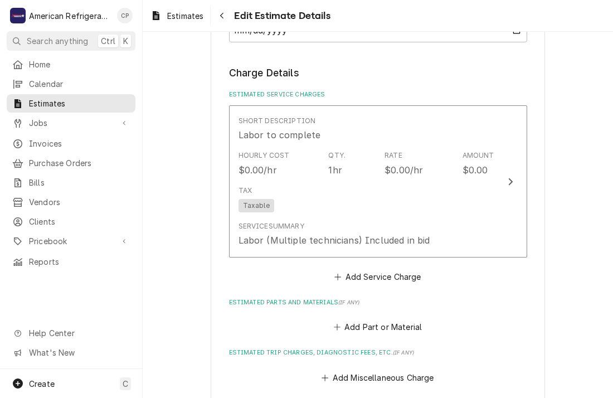
type textarea "x"
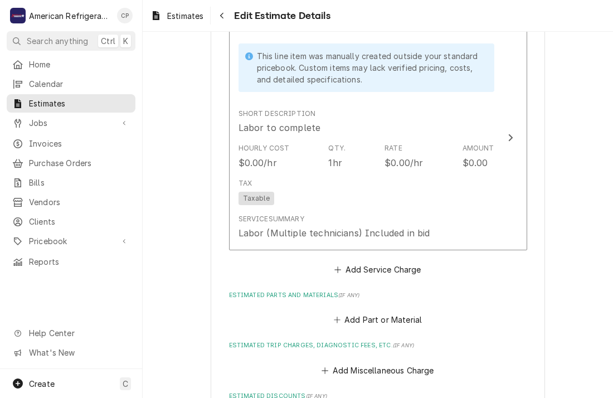
scroll to position [797, 0]
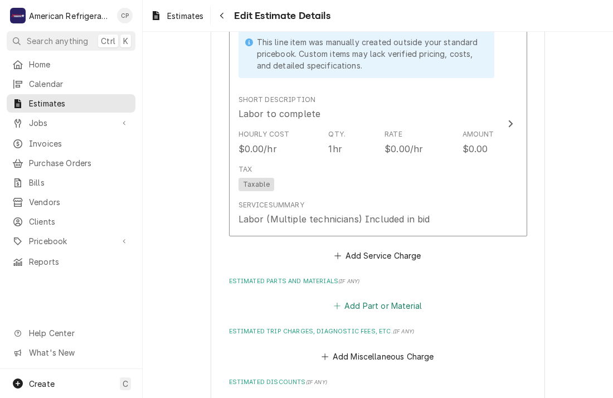
click at [391, 305] on button "Add Part or Material" at bounding box center [378, 306] width 92 height 16
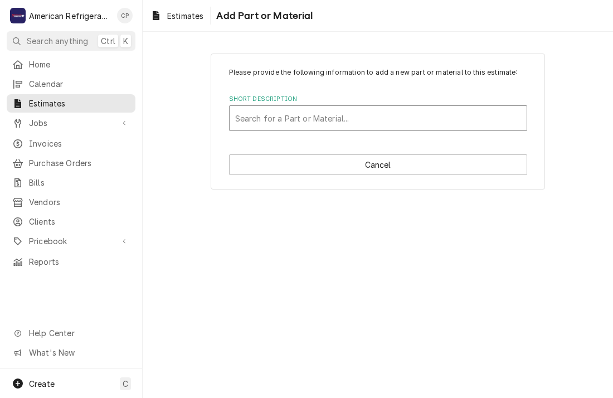
click at [315, 109] on div "Short Description" at bounding box center [378, 118] width 286 height 20
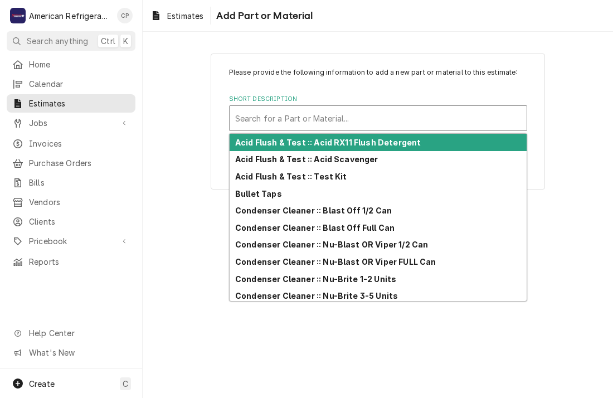
paste input "Misc. Materials"
type input "Misc. Materials"
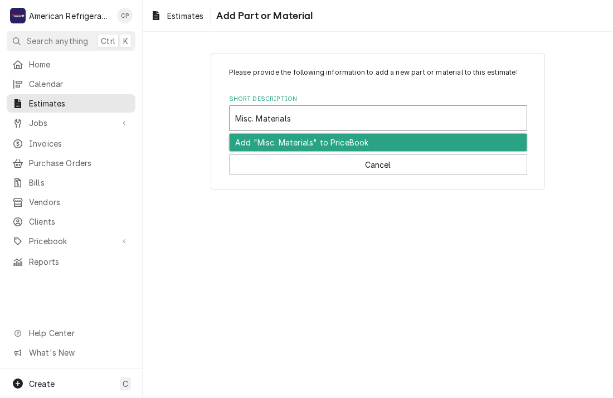
click at [318, 144] on div "Add "Misc. Materials" to PriceBook" at bounding box center [378, 142] width 297 height 17
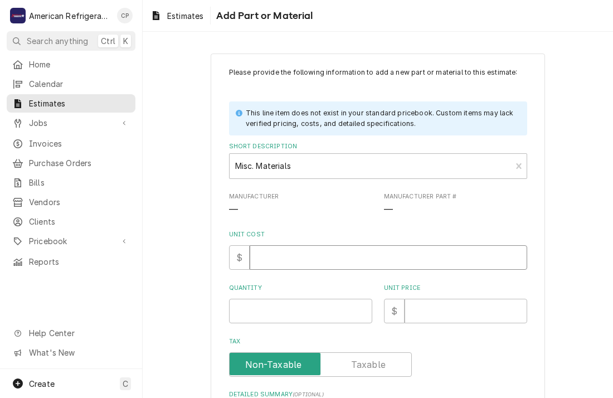
click at [288, 260] on input "Unit Cost" at bounding box center [389, 257] width 278 height 25
type textarea "x"
type input "0"
type textarea "x"
type input "0"
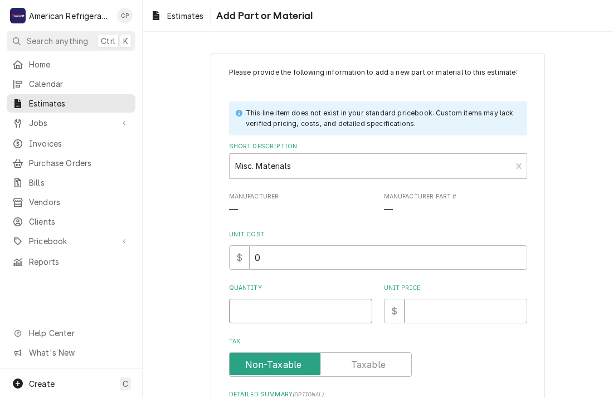
type textarea "x"
type input "1"
type textarea "x"
type input "0"
type textarea "x"
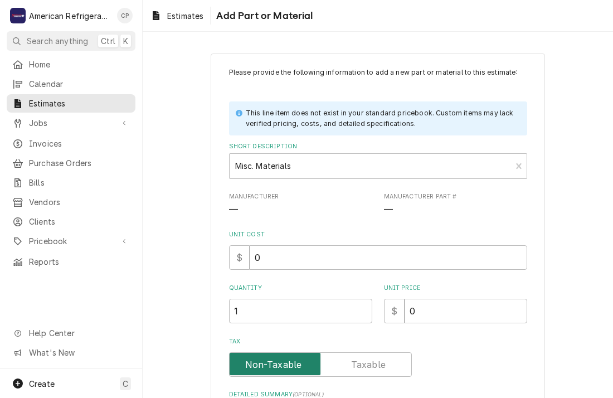
click at [234, 352] on input "Tax" at bounding box center [320, 364] width 173 height 25
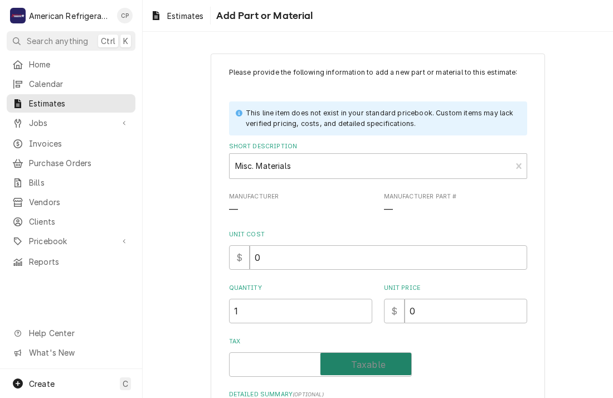
checkbox input "true"
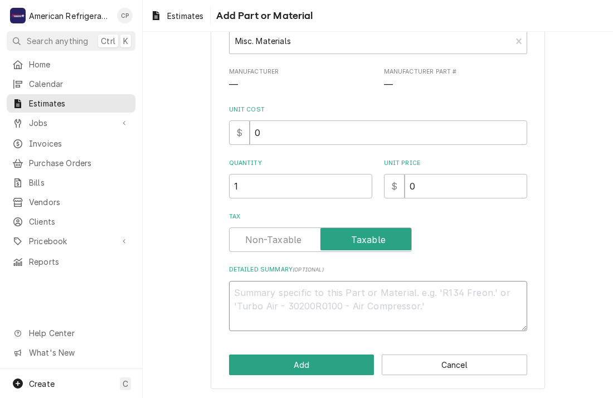
type textarea "x"
click at [280, 300] on textarea "Detailed Summary ( optional )" at bounding box center [378, 306] width 298 height 50
type textarea "x"
type textarea "I"
type textarea "x"
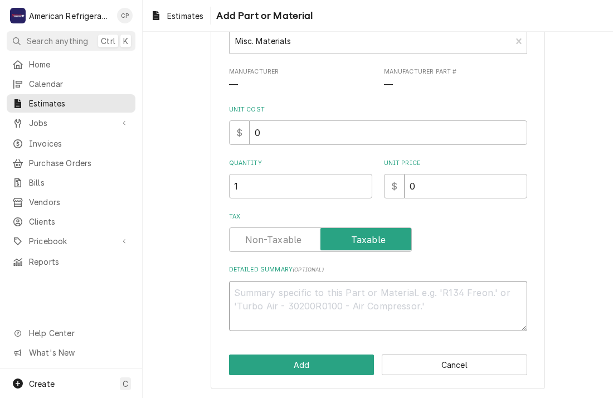
type textarea "x"
click at [291, 295] on textarea "Detailed Summary ( optional )" at bounding box center [378, 306] width 298 height 50
paste textarea "Welding, nitrogen, vacuum, pvc pipe and fittings, etc... Included in bid"
type textarea "Welding, nitrogen, vacuum, pvc pipe and fittings, etc... Included in bid"
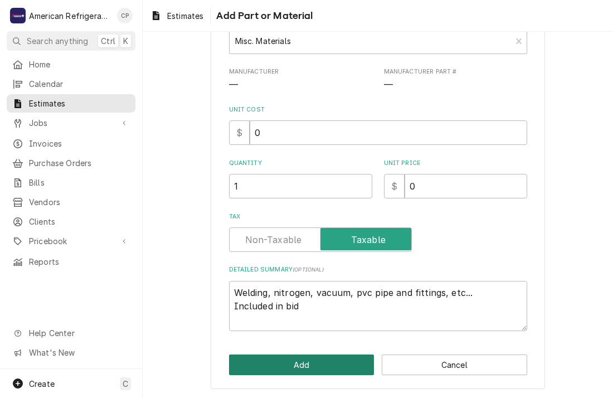
click at [293, 363] on button "Add" at bounding box center [301, 365] width 145 height 21
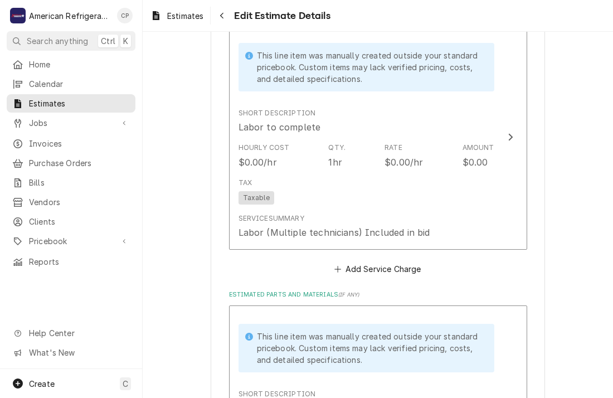
type textarea "x"
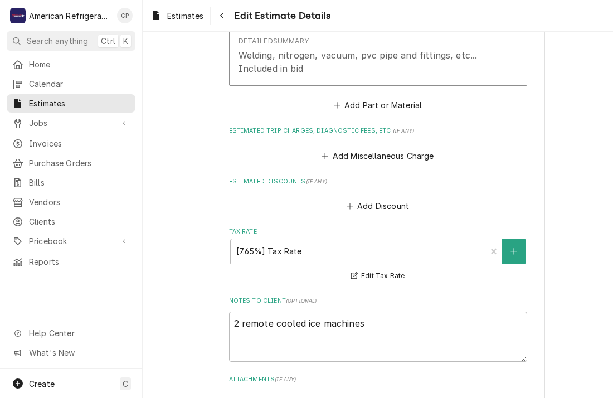
scroll to position [1278, 0]
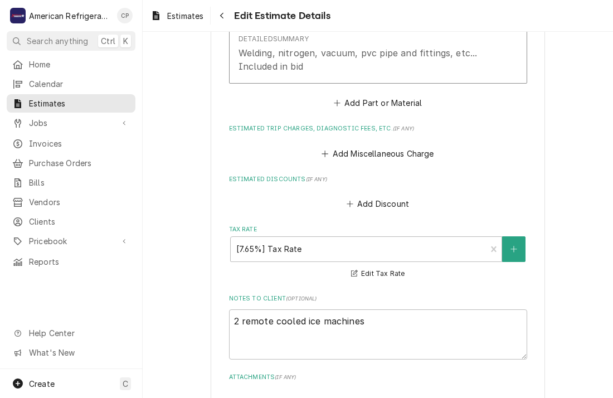
click at [289, 190] on div "Add Discount" at bounding box center [378, 201] width 298 height 22
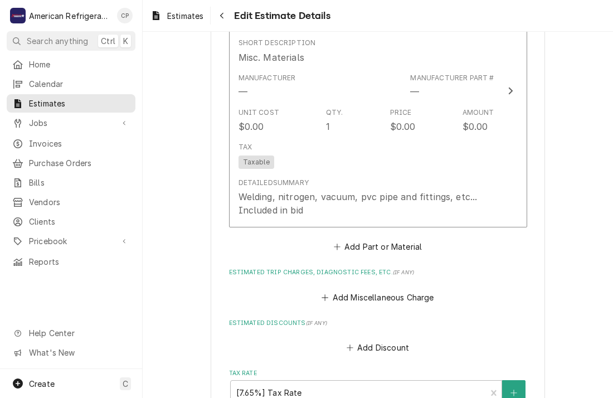
scroll to position [1135, 0]
click at [353, 239] on button "Add Part or Material" at bounding box center [378, 247] width 92 height 16
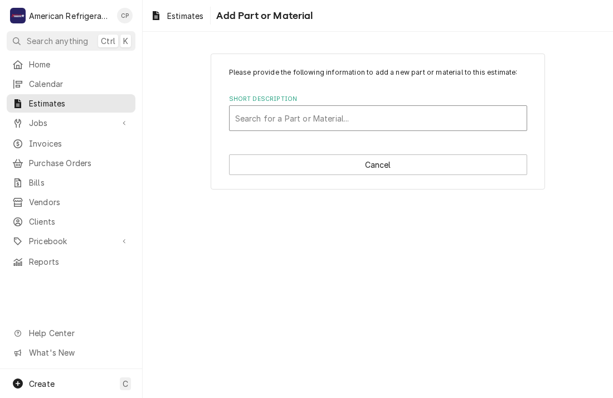
click at [278, 111] on div "Short Description" at bounding box center [378, 118] width 286 height 20
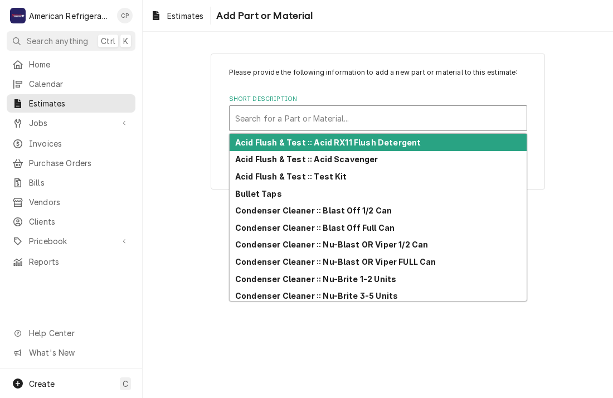
paste input "Crane Service"
type input "Crane Service"
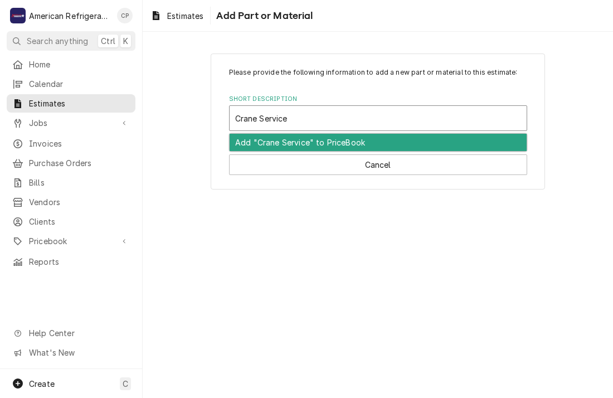
click at [287, 140] on div "Add "Crane Service" to PriceBook" at bounding box center [378, 142] width 297 height 17
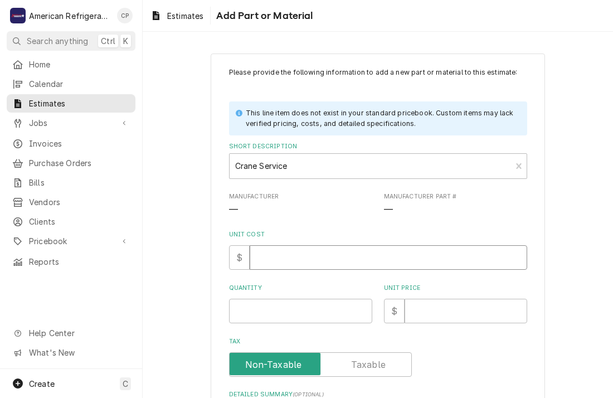
click at [274, 254] on input "Unit Cost" at bounding box center [389, 257] width 278 height 25
type textarea "x"
type input "0"
type textarea "x"
type input "1"
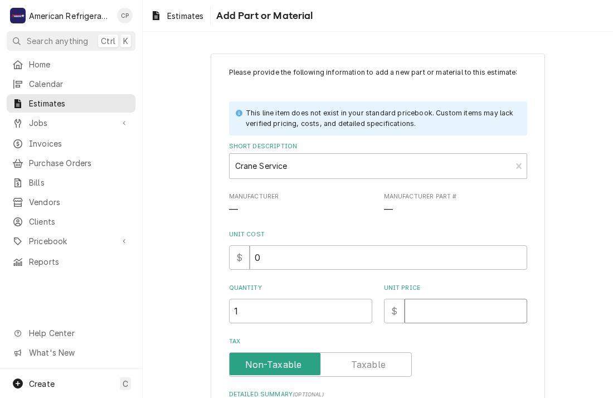
type textarea "x"
type input "0"
type textarea "x"
click at [234, 352] on input "Tax" at bounding box center [320, 364] width 173 height 25
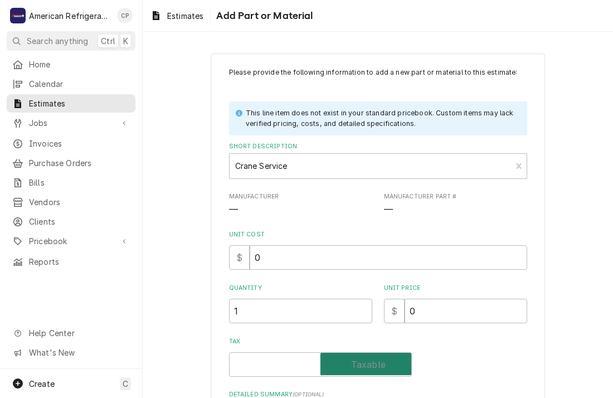
checkbox input "true"
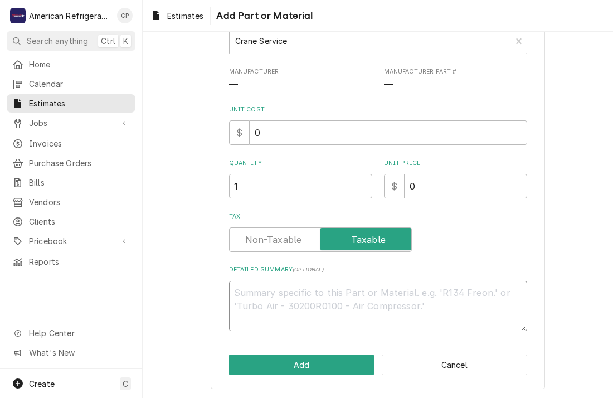
type textarea "x"
type textarea "I"
type textarea "x"
type textarea "In"
type textarea "x"
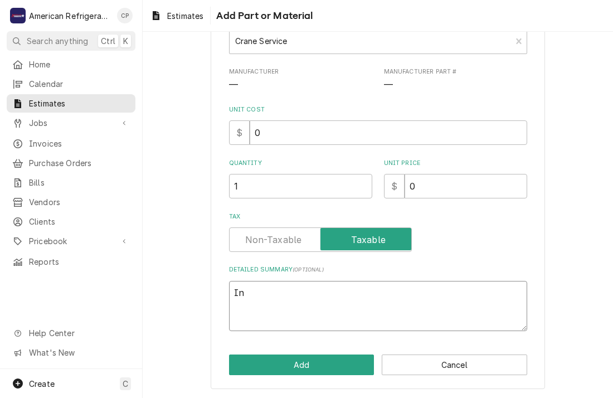
type textarea "Inc"
type textarea "x"
type textarea "Incl"
type textarea "x"
type textarea "Inclu"
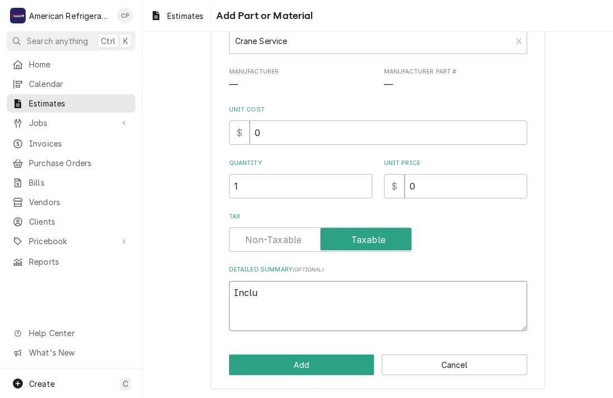
type textarea "x"
type textarea "Includ"
type textarea "x"
type textarea "Included"
type textarea "x"
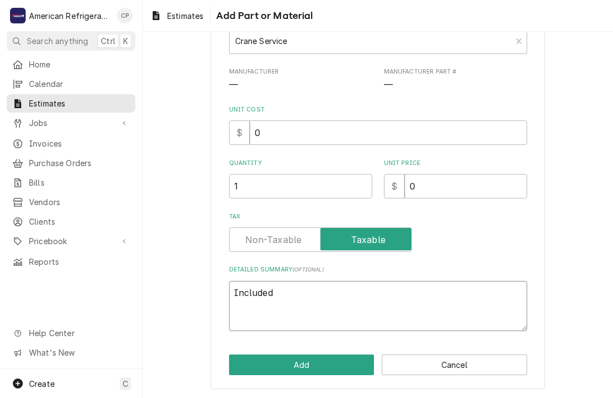
type textarea "Included"
type textarea "x"
type textarea "Included i"
type textarea "x"
type textarea "Included in"
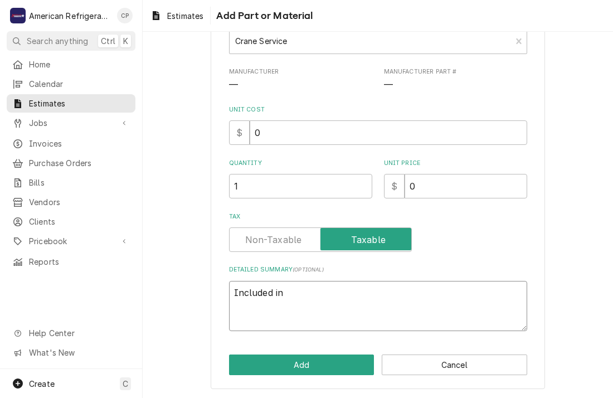
type textarea "x"
type textarea "Included in"
type textarea "x"
type textarea "Included in b"
type textarea "x"
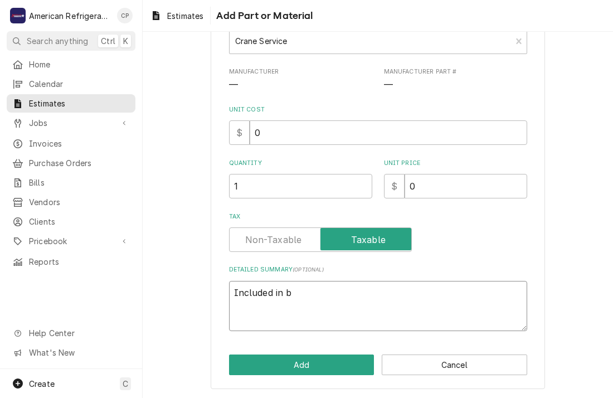
type textarea "Included in bi"
type textarea "x"
type textarea "Included in bid"
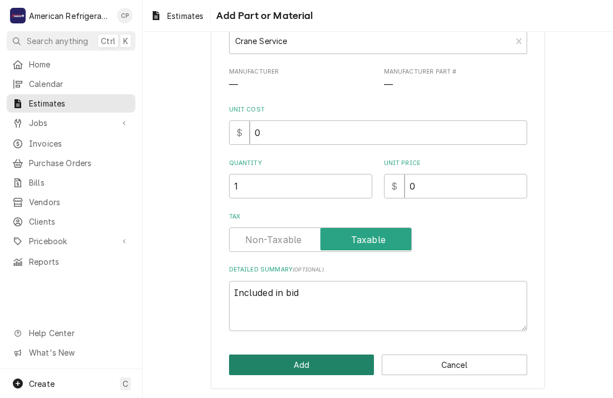
click button "Add" at bounding box center [301, 365] width 145 height 21
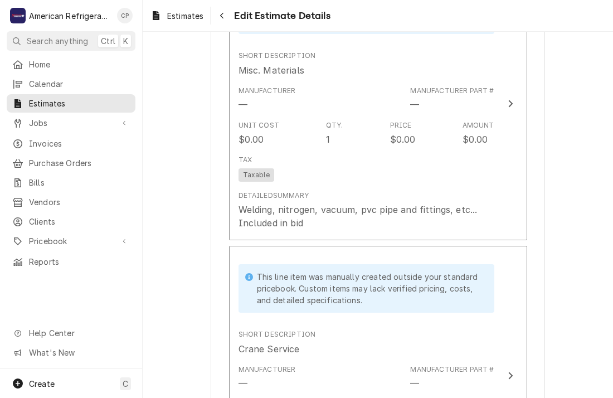
type textarea "x"
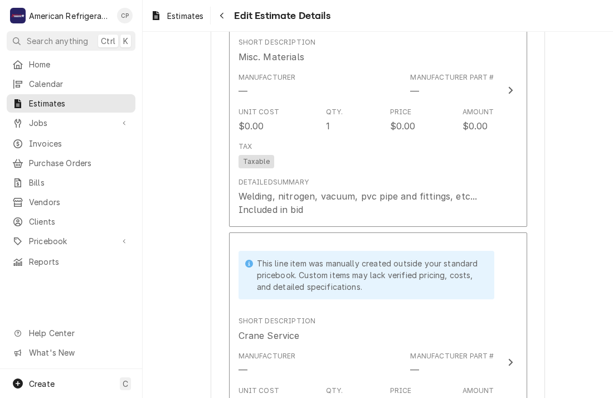
scroll to position [1122, 0]
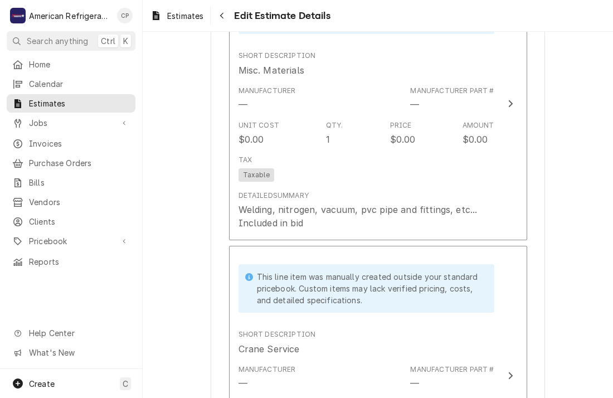
click at [185, 245] on div "Please provide the following information to create your estimate: Client Detail…" at bounding box center [378, 27] width 470 height 2210
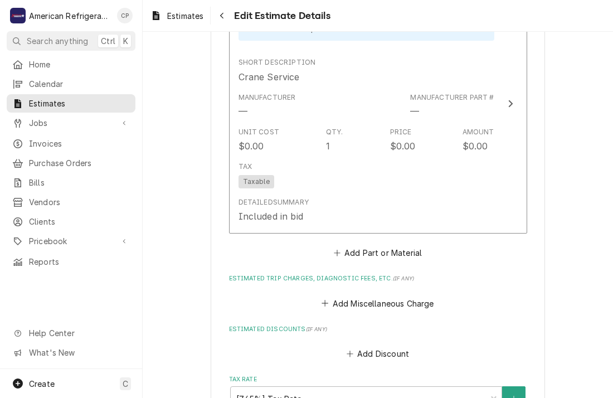
scroll to position [1394, 0]
click at [350, 302] on button "Add Miscellaneous Charge" at bounding box center [378, 303] width 116 height 16
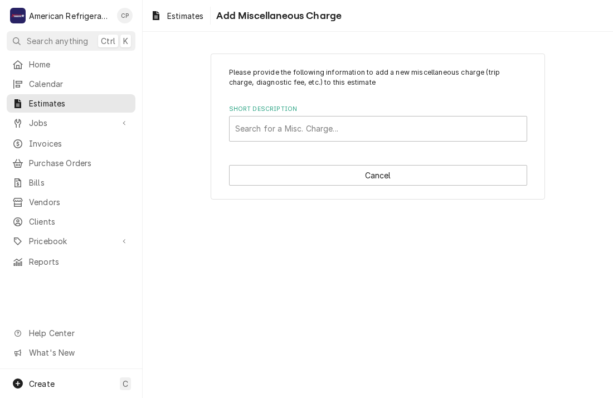
click at [310, 127] on div "Short Description" at bounding box center [378, 129] width 286 height 20
type input "trip"
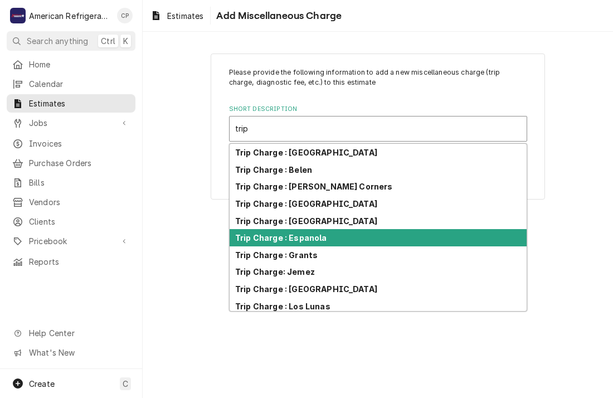
click at [332, 236] on div "Trip Charge : Espanola" at bounding box center [378, 237] width 297 height 17
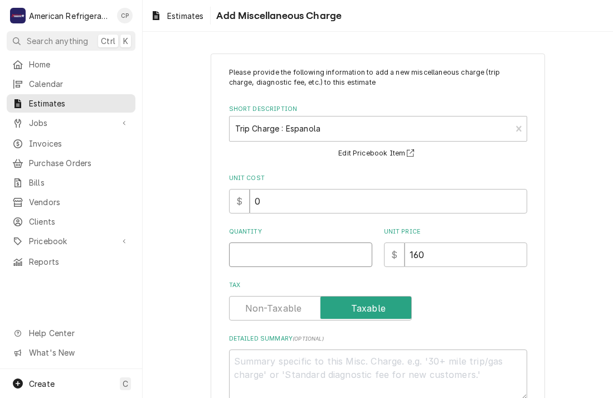
click at [257, 249] on input "Quantity" at bounding box center [300, 254] width 143 height 25
type textarea "x"
type input "1"
type textarea "x"
type input "0"
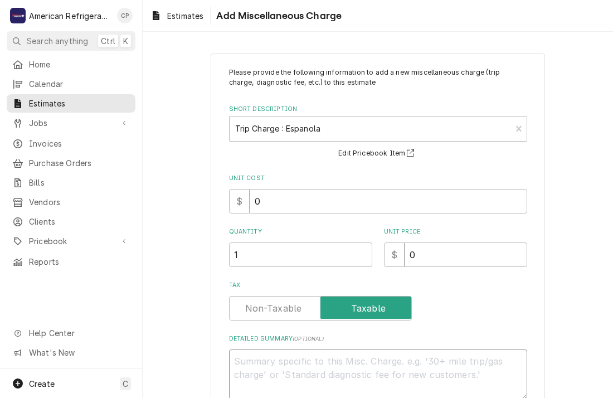
type textarea "x"
type textarea "I"
type textarea "x"
type textarea "In"
type textarea "x"
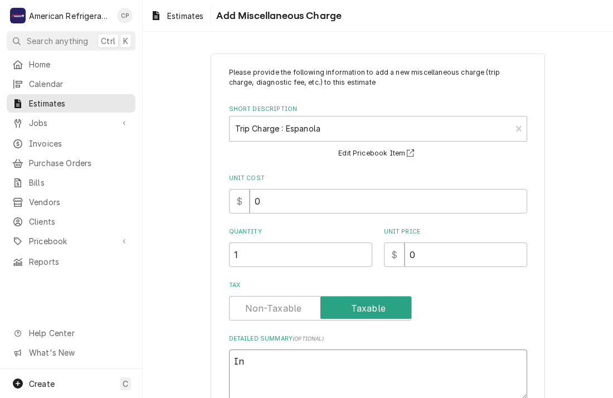
type textarea "Inc"
type textarea "x"
type textarea "Incl"
type textarea "x"
type textarea "Inclu"
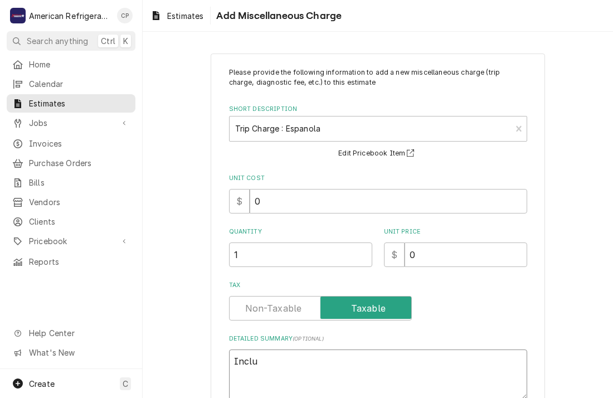
type textarea "x"
type textarea "Includ"
type textarea "x"
type textarea "Included"
type textarea "x"
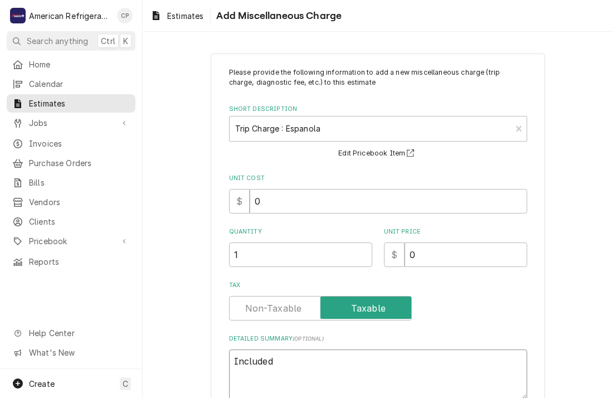
type textarea "Included"
type textarea "x"
type textarea "Included i"
type textarea "x"
type textarea "Included in"
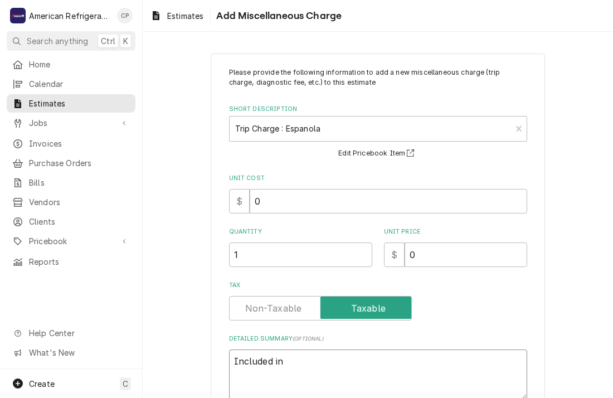
type textarea "x"
type textarea "Included in"
type textarea "x"
type textarea "Included in b"
type textarea "x"
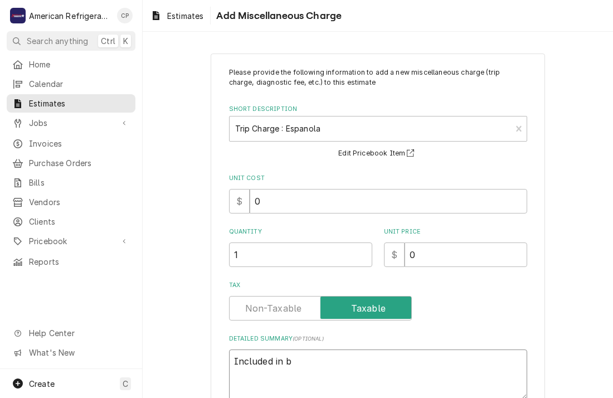
type textarea "Included in bi"
type textarea "x"
type textarea "Included in bid"
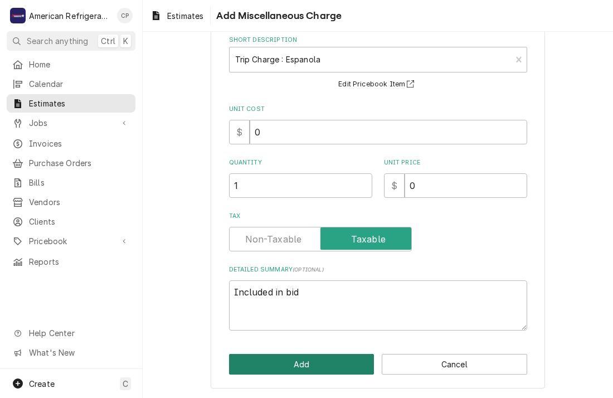
click button "Add" at bounding box center [301, 364] width 145 height 21
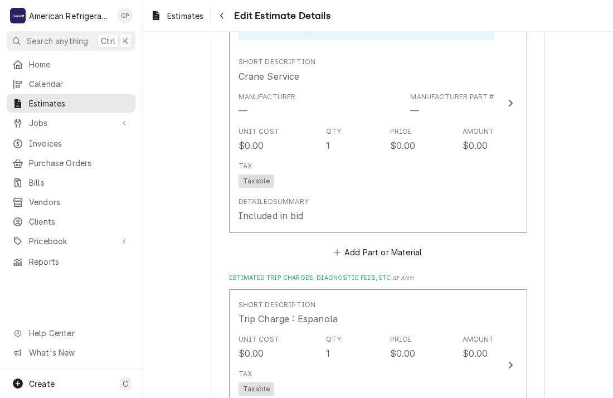
scroll to position [1380, 0]
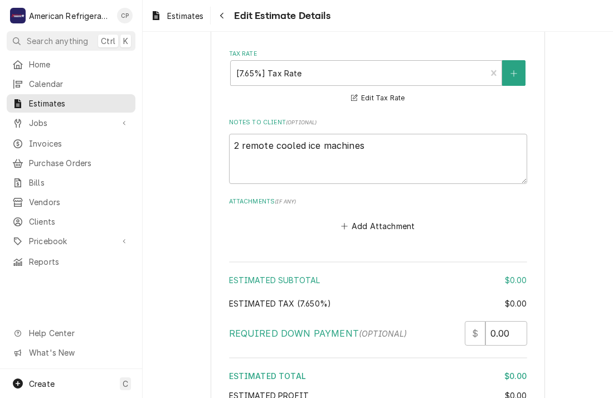
scroll to position [1877, 0]
click at [378, 150] on textarea "2 remote cooled ice machines" at bounding box center [378, 158] width 298 height 50
paste textarea "Remote Cooled Manitowoc Ice Machines American was asked to provide an estimate …"
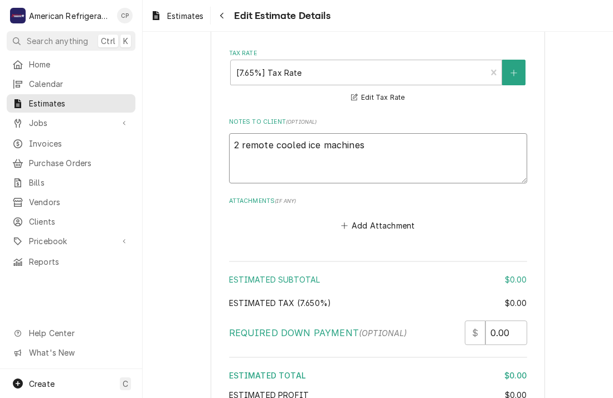
type textarea "x"
type textarea "2 Remote Cooled Manitowoc Ice Machines American was asked to provide an estimat…"
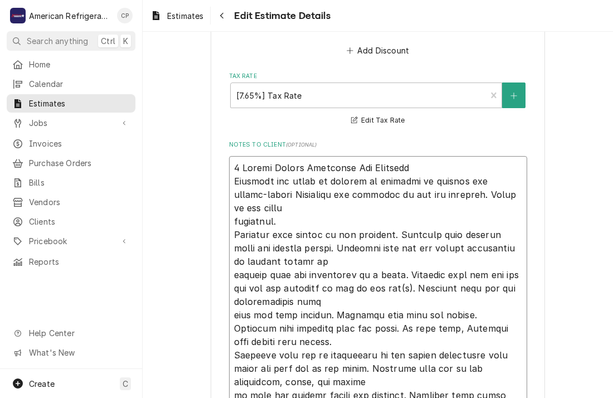
scroll to position [1857, 0]
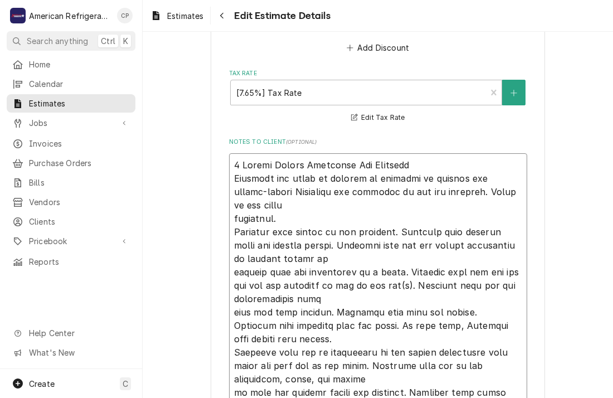
click at [442, 161] on textarea "Notes to Client ( optional )" at bounding box center [378, 358] width 298 height 411
type textarea "x"
type textarea "2 Remote Cooled Manitowoc Ice Machines American was asked to provide an estimat…"
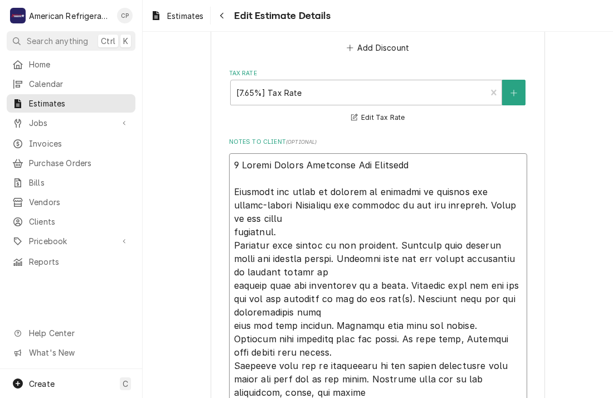
type textarea "x"
click at [234, 231] on textarea "Notes to Client ( optional )" at bounding box center [378, 365] width 298 height 425
type textarea "2 Remote Cooled Manitowoc Ice Machines American was asked to provide an estimat…"
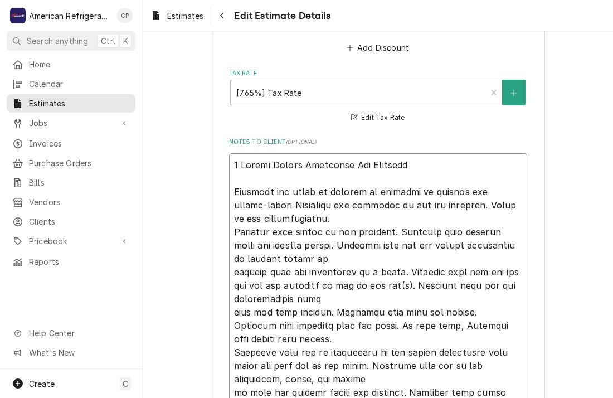
type textarea "x"
type textarea "2 Remote Cooled Manitowoc Ice Machines American was asked to provide an estimat…"
click at [232, 229] on textarea "Notes to Client ( optional )" at bounding box center [378, 358] width 298 height 411
type textarea "x"
type textarea "2 Remote Cooled Manitowoc Ice Machines American was asked to provide an estimat…"
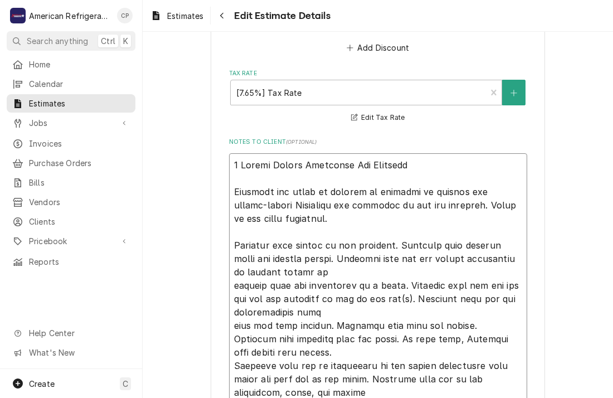
type textarea "x"
click at [231, 283] on textarea "Notes to Client ( optional )" at bounding box center [378, 365] width 298 height 425
type textarea "2 Remote Cooled Manitowoc Ice Machines American was asked to provide an estimat…"
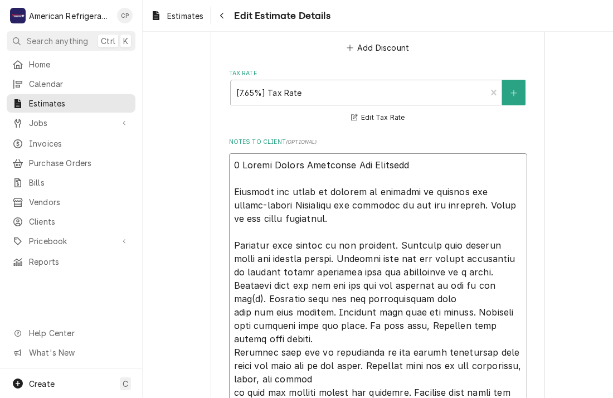
type textarea "x"
type textarea "2 Remote Cooled Manitowoc Ice Machines American was asked to provide an estimat…"
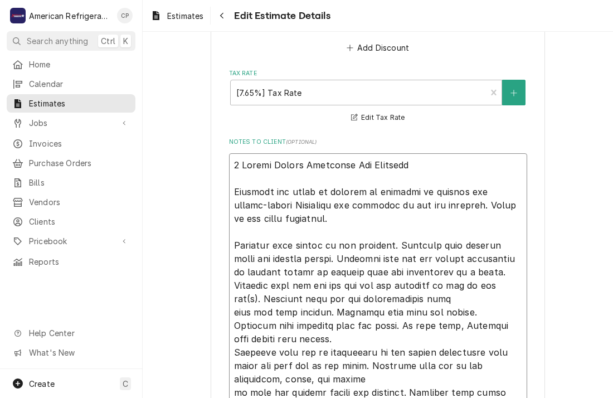
type textarea "x"
click at [232, 308] on textarea "Notes to Client ( optional )" at bounding box center [378, 358] width 298 height 411
type textarea "2 Remote Cooled Manitowoc Ice Machines American was asked to provide an estimat…"
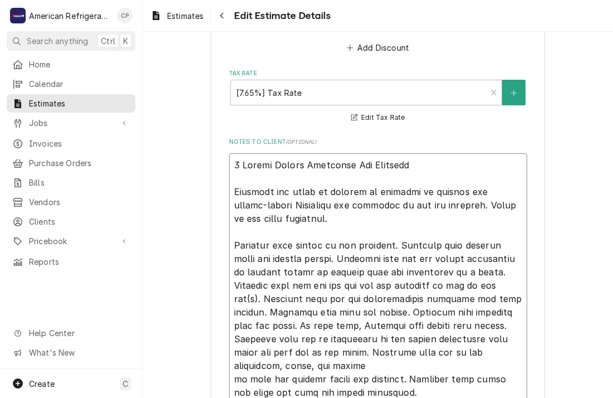
type textarea "x"
click at [232, 336] on textarea "Notes to Client ( optional )" at bounding box center [378, 352] width 298 height 398
type textarea "2 Remote Cooled Manitowoc Ice Machines American was asked to provide an estimat…"
type textarea "x"
type textarea "2 Remote Cooled Manitowoc Ice Machines American was asked to provide an estimat…"
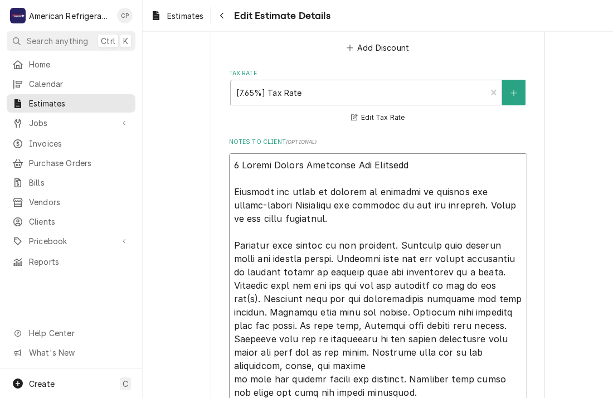
type textarea "x"
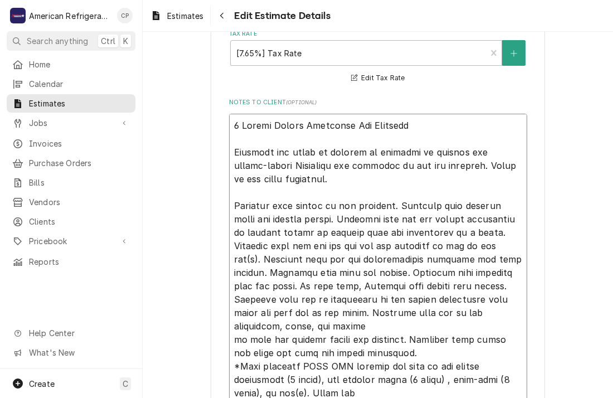
scroll to position [1899, 0]
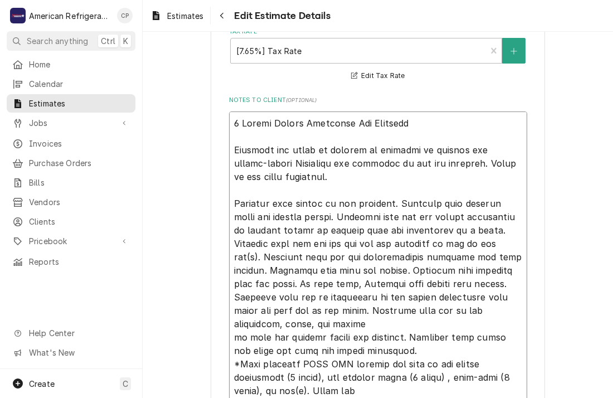
click at [230, 321] on textarea "Notes to Client ( optional )" at bounding box center [378, 303] width 298 height 385
type textarea "2 Remote Cooled Manitowoc Ice Machines American was asked to provide an estimat…"
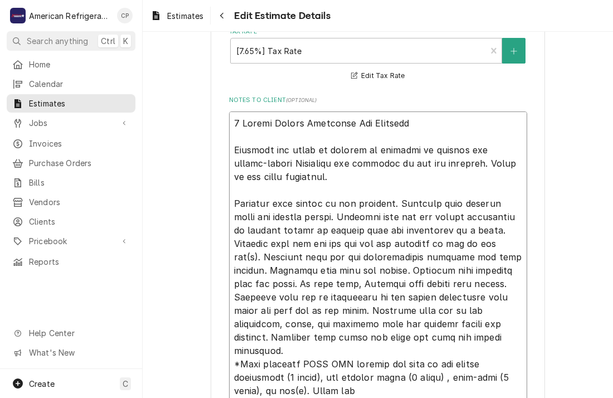
type textarea "x"
type textarea "2 Remote Cooled Manitowoc Ice Machines American was asked to provide an estimat…"
click at [232, 333] on textarea "Notes to Client ( optional )" at bounding box center [378, 303] width 298 height 385
click at [234, 349] on textarea "Notes to Client ( optional )" at bounding box center [378, 303] width 298 height 385
type textarea "x"
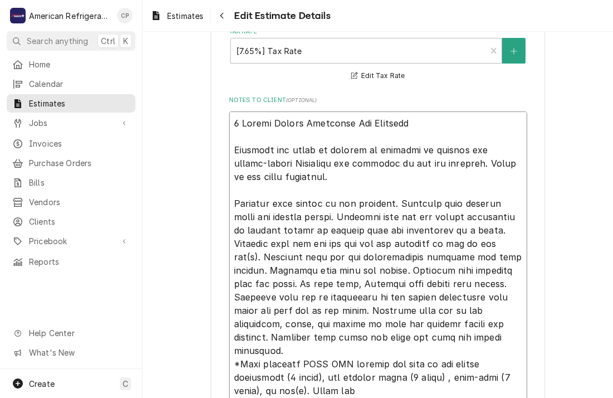
type textarea "2 Remote Cooled Manitowoc Ice Machines American was asked to provide an estimat…"
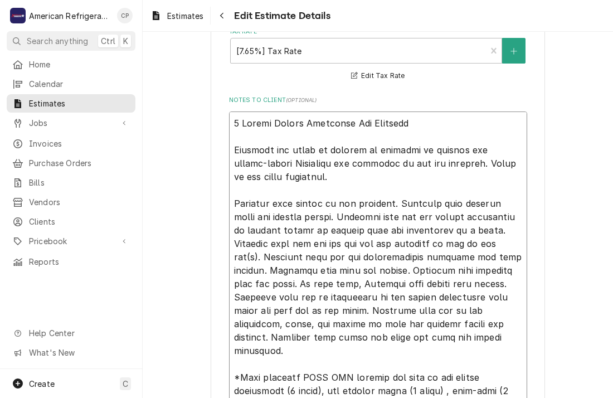
type textarea "x"
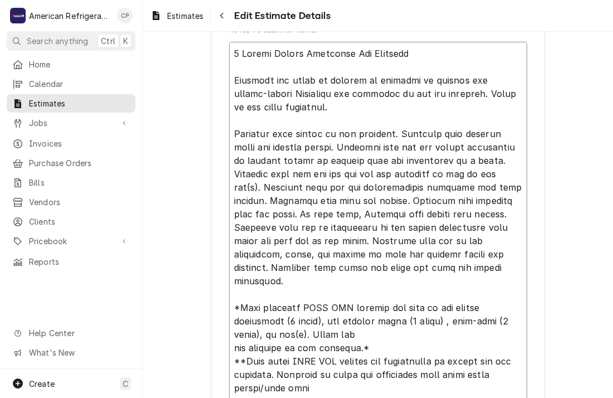
scroll to position [1970, 0]
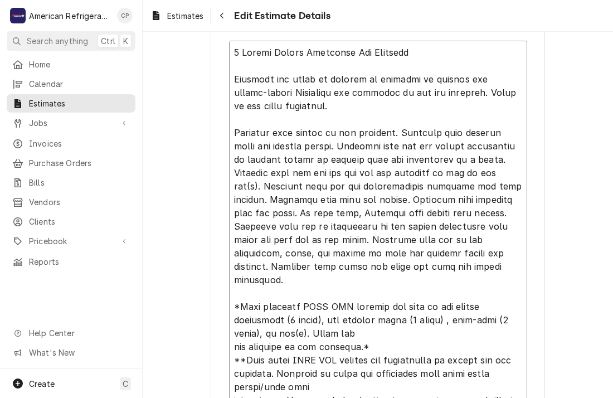
click at [234, 331] on textarea "Notes to Client ( optional )" at bounding box center [378, 240] width 298 height 398
type textarea "2 Remote Cooled Manitowoc Ice Machines American was asked to provide an estimat…"
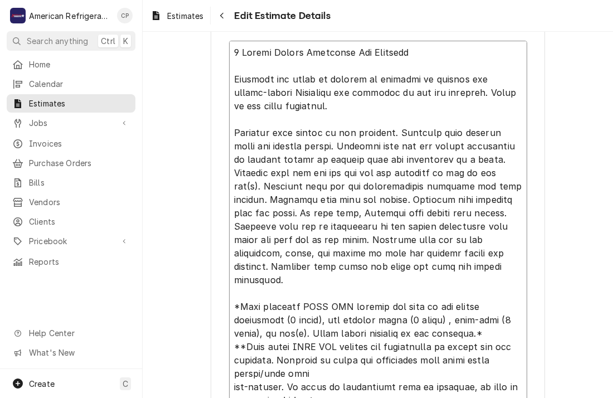
type textarea "x"
type textarea "2 Remote Cooled Manitowoc Ice Machines American was asked to provide an estimat…"
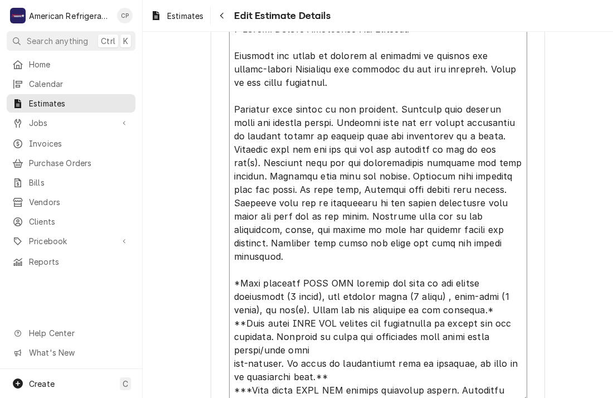
scroll to position [1994, 0]
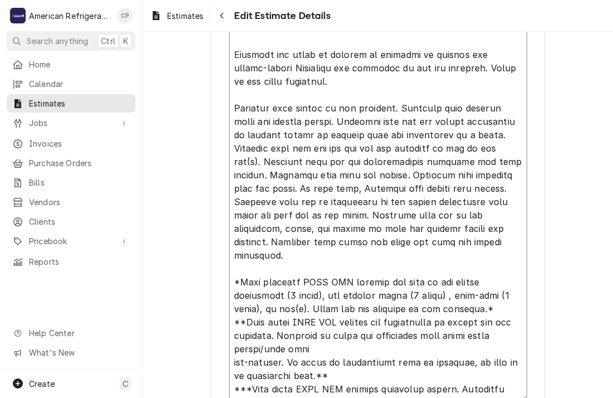
click at [231, 307] on textarea "Notes to Client ( optional )" at bounding box center [378, 208] width 298 height 385
type textarea "x"
type textarea "2 Remote Cooled Manitowoc Ice Machines American was asked to provide an estimat…"
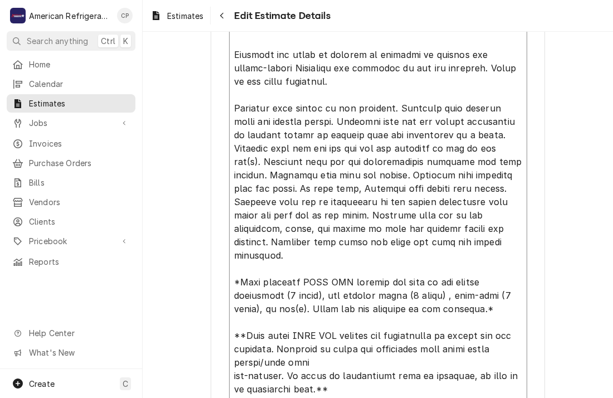
type textarea "x"
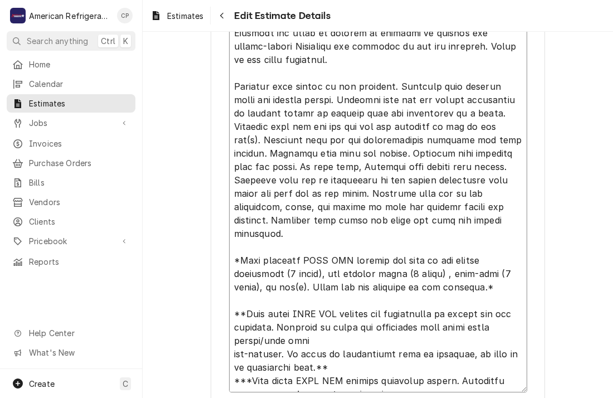
scroll to position [2017, 0]
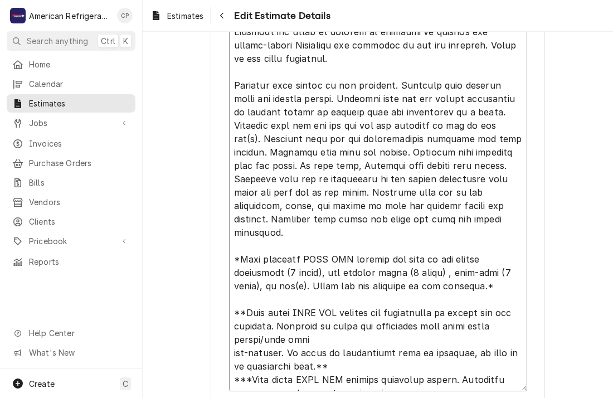
click at [232, 333] on textarea "Notes to Client ( optional )" at bounding box center [378, 192] width 298 height 398
type textarea "2 Remote Cooled Manitowoc Ice Machines American was asked to provide an estimat…"
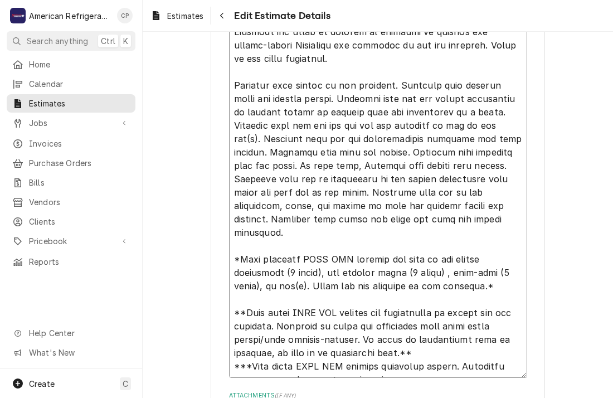
type textarea "x"
type textarea "2 Remote Cooled Manitowoc Ice Machines American was asked to provide an estimat…"
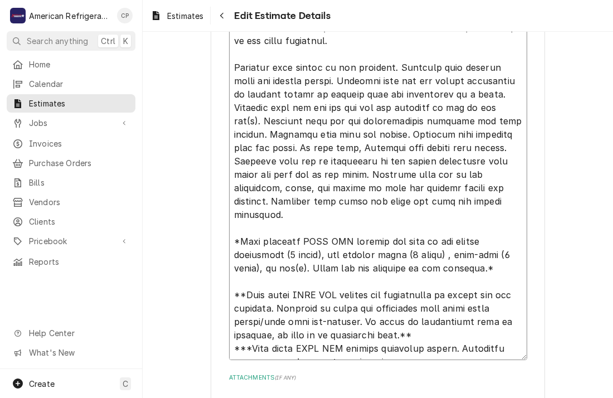
scroll to position [2038, 0]
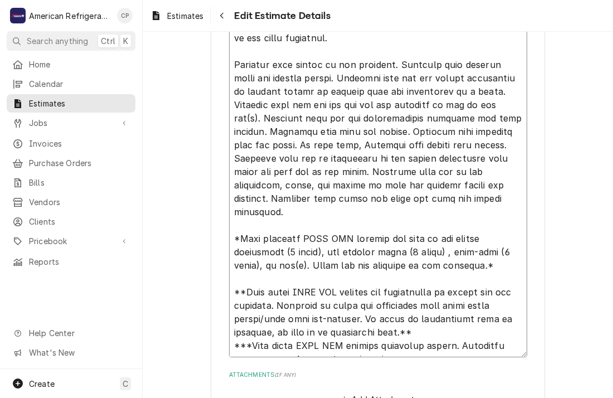
click at [443, 313] on textarea "Notes to Client ( optional )" at bounding box center [378, 165] width 298 height 385
type textarea "x"
type textarea "2 Remote Cooled Manitowoc Ice Machines American was asked to provide an estimat…"
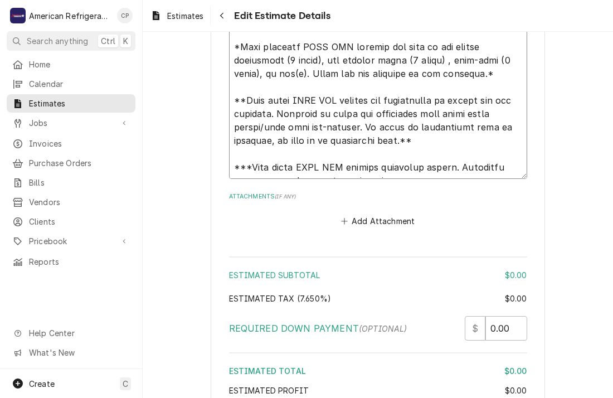
scroll to position [2409, 0]
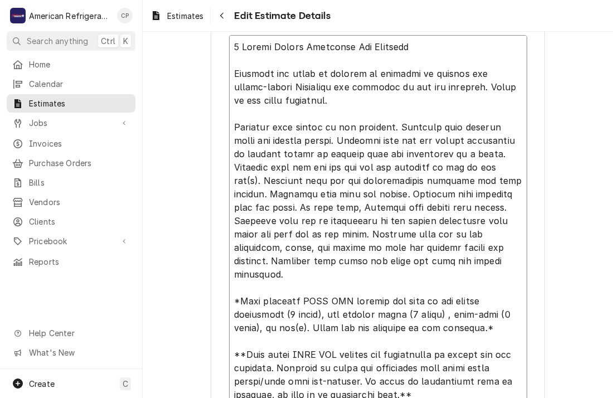
type textarea "x"
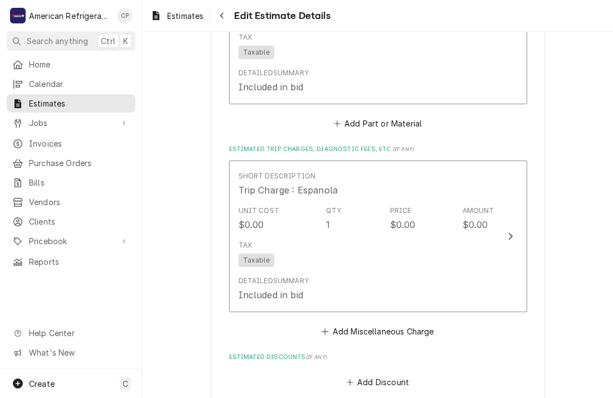
scroll to position [1496, 0]
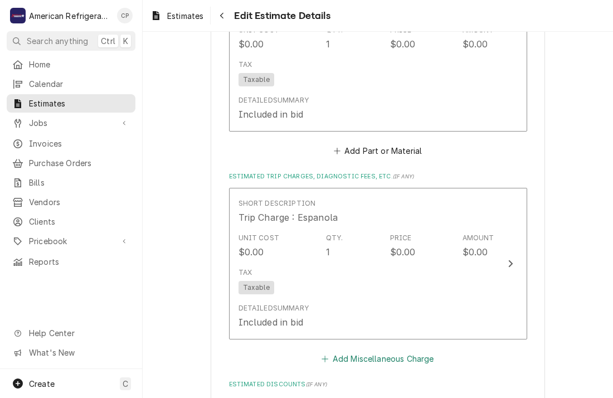
click at [354, 357] on button "Add Miscellaneous Charge" at bounding box center [378, 359] width 116 height 16
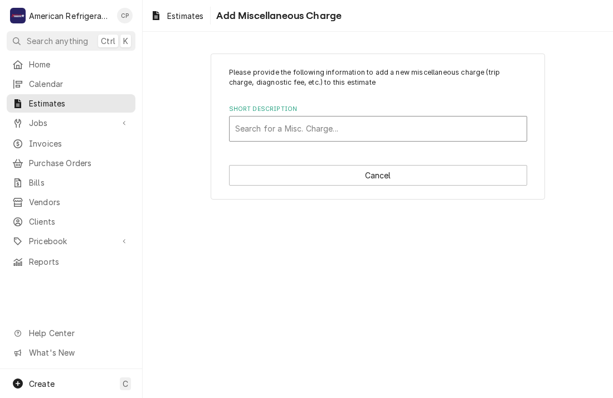
click at [281, 122] on div "Short Description" at bounding box center [378, 129] width 286 height 20
type input "Total Bid"
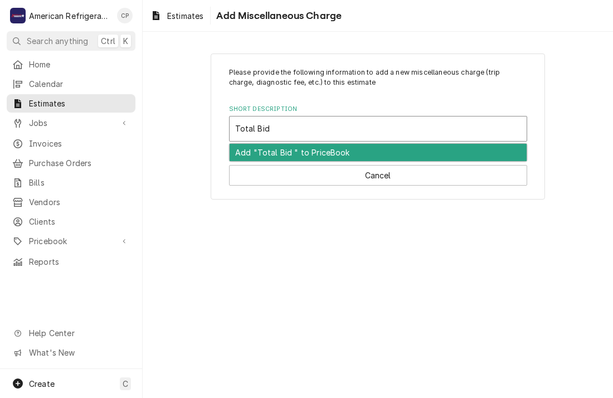
click at [293, 151] on div "Add "Total Bid " to PriceBook" at bounding box center [378, 152] width 297 height 17
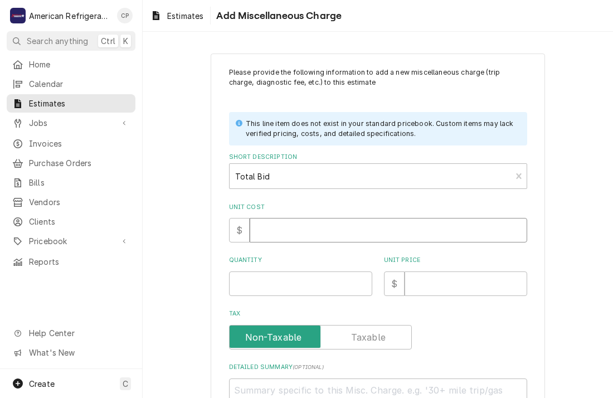
click at [292, 236] on input "Unit Cost" at bounding box center [389, 230] width 278 height 25
type textarea "x"
type input "0"
type textarea "x"
type input "1"
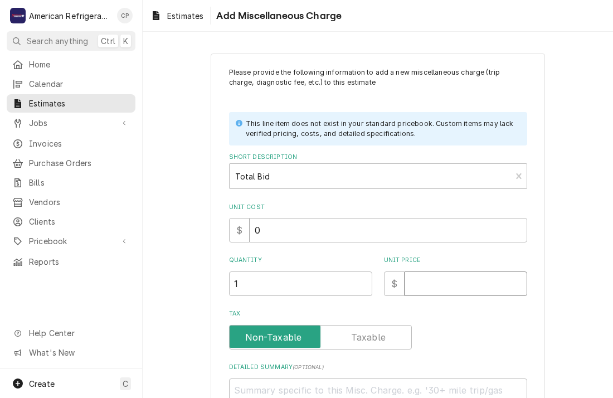
type textarea "x"
click at [234, 325] on input "Tax" at bounding box center [320, 337] width 173 height 25
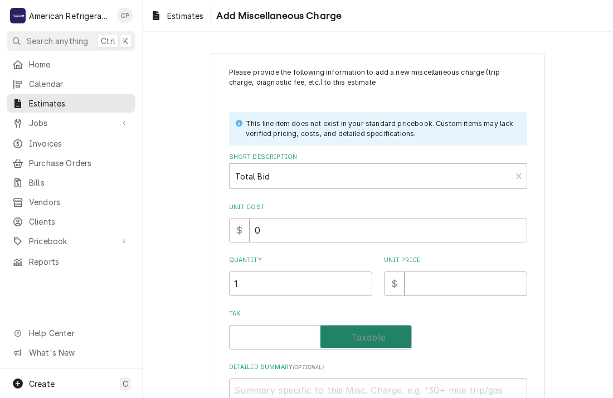
checkbox input "true"
type textarea "x"
type textarea "I"
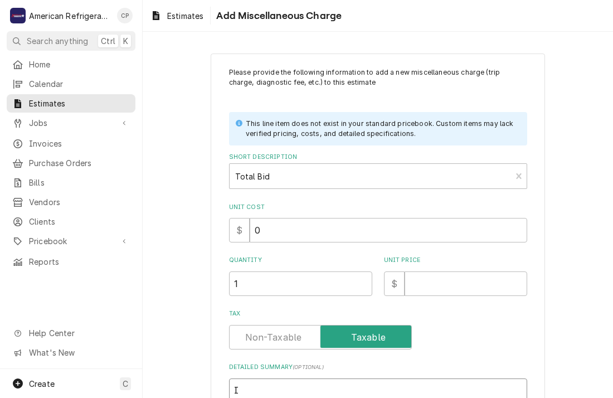
type textarea "x"
type textarea "In"
type textarea "x"
type textarea "Incl"
type textarea "x"
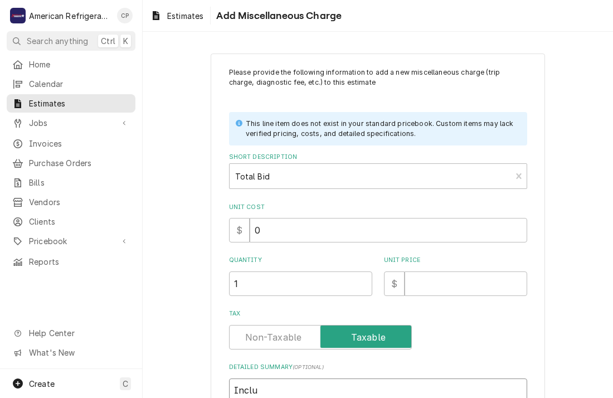
type textarea "Includ"
type textarea "x"
type textarea "Include"
type textarea "x"
type textarea "Includes"
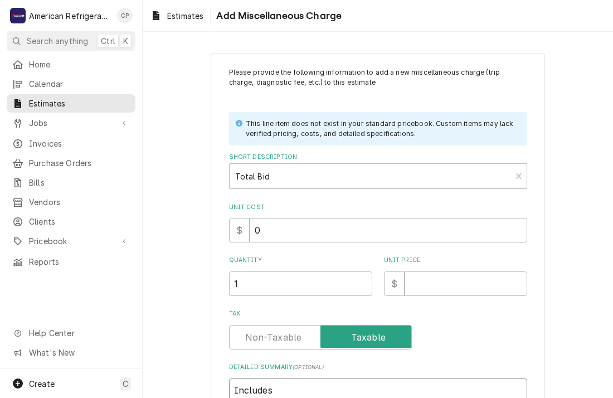
type textarea "x"
type textarea "Includes a"
type textarea "x"
type textarea "Includes al"
type textarea "x"
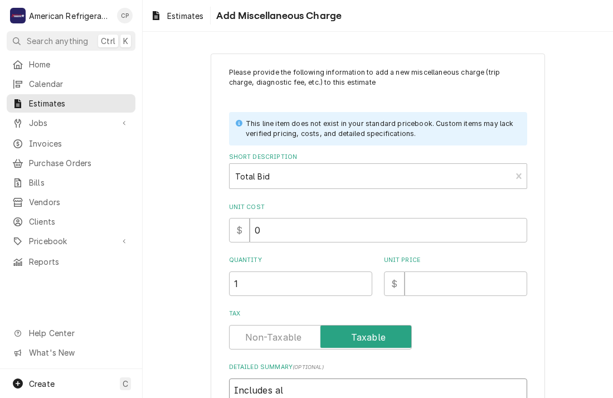
type textarea "Includes all"
type textarea "x"
type textarea "Includes all"
type textarea "x"
type textarea "Includes all L"
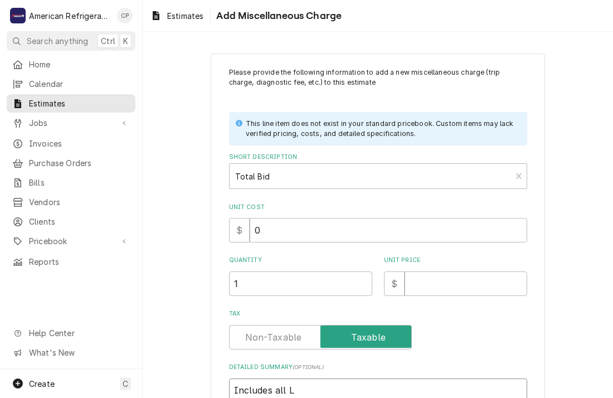
type textarea "x"
type textarea "Includes all La"
type textarea "x"
type textarea "Includes all Lab"
type textarea "x"
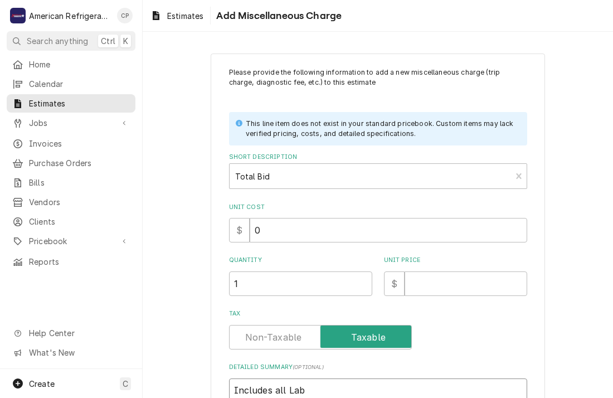
type textarea "Includes all Labo"
type textarea "x"
type textarea "Includes all Labor"
type textarea "x"
type textarea "Includes all Labor"
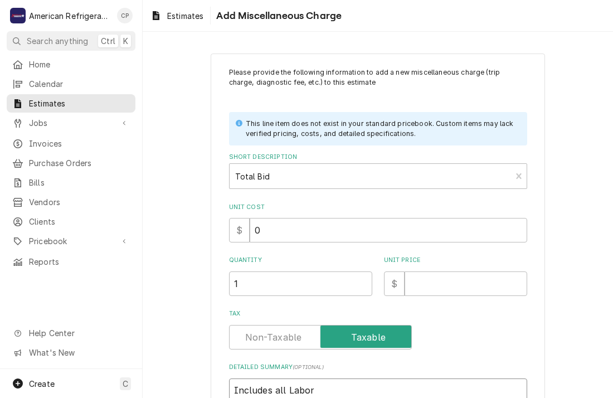
type textarea "x"
type textarea "Includes all Labor &"
type textarea "x"
type textarea "Includes all Labor &"
type textarea "x"
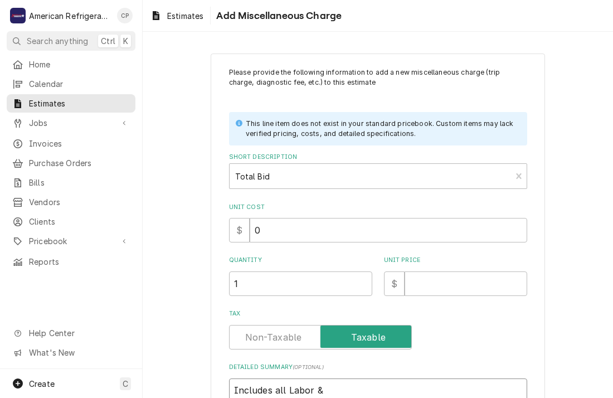
type textarea "Includes all Labor & M"
type textarea "x"
type textarea "Includes all Labor & Ma"
type textarea "x"
type textarea "Includes all Labor & Mat"
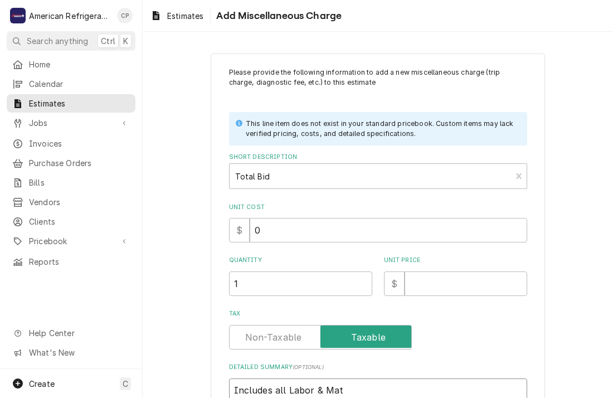
type textarea "x"
click at [446, 293] on input "Unit Price" at bounding box center [466, 283] width 123 height 25
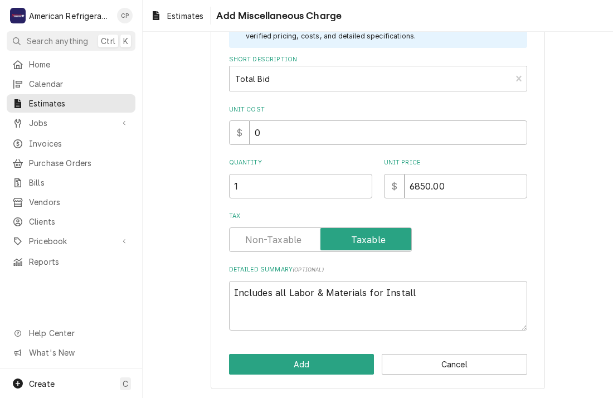
click at [341, 339] on div "Please provide the following information to add a new miscellaneous charge (tri…" at bounding box center [378, 172] width 334 height 433
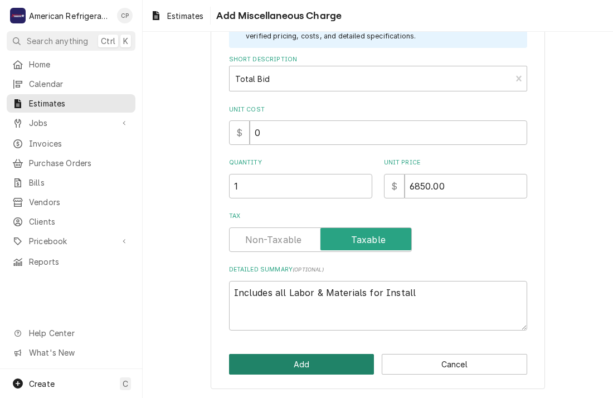
click at [308, 366] on button "Add" at bounding box center [301, 364] width 145 height 21
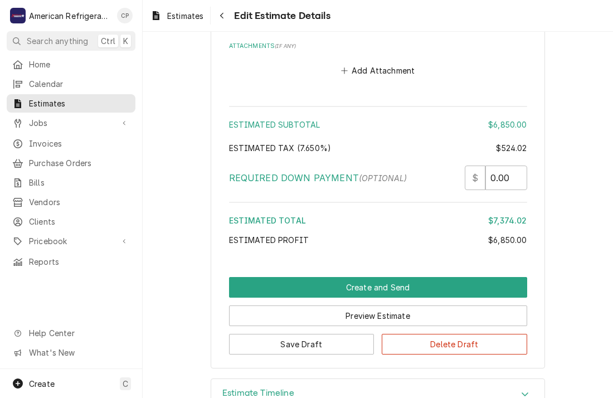
scroll to position [2618, 0]
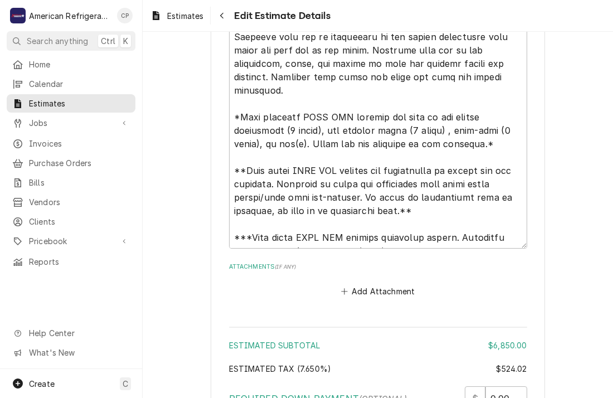
scroll to position [2639, 0]
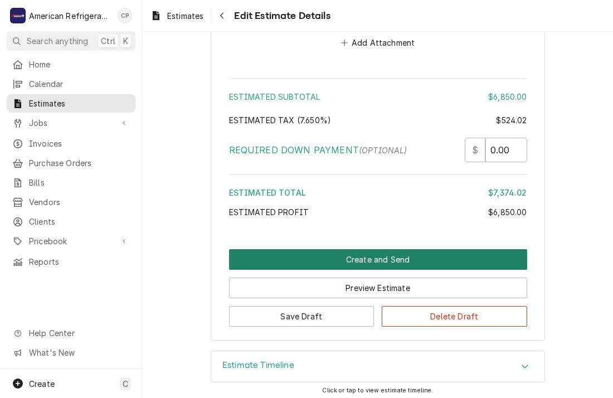
click at [423, 251] on button "Create and Send" at bounding box center [378, 259] width 298 height 21
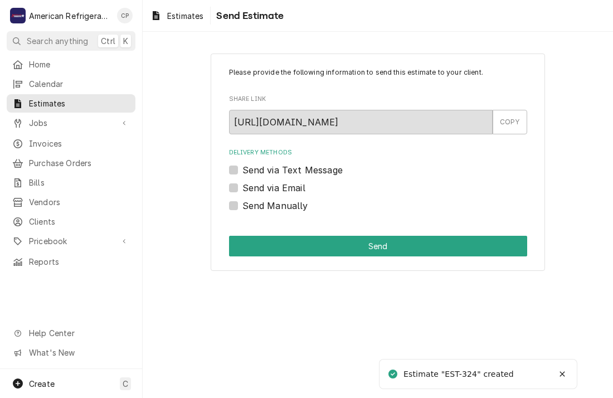
click at [300, 209] on label "Send Manually" at bounding box center [275, 205] width 66 height 13
click at [300, 209] on input "Send Manually" at bounding box center [391, 211] width 298 height 25
checkbox input "true"
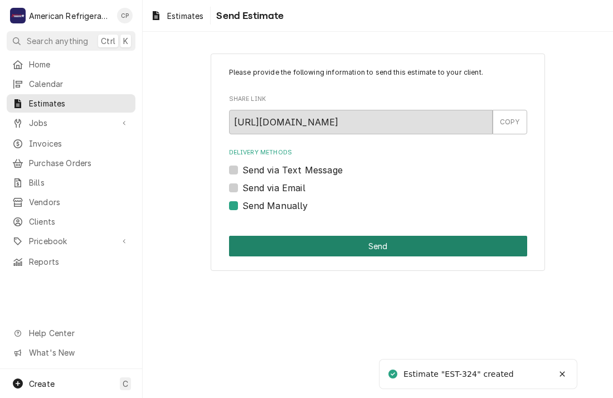
click at [311, 244] on button "Send" at bounding box center [378, 246] width 298 height 21
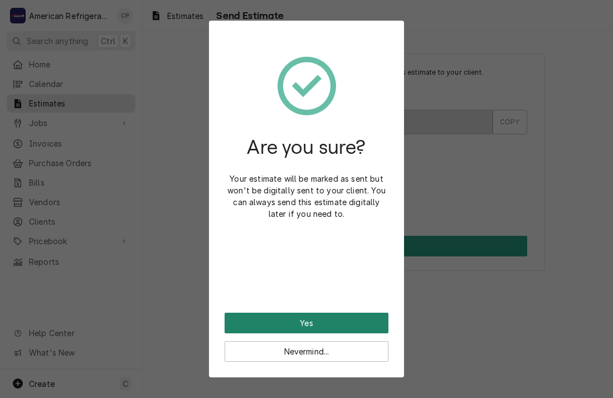
click at [308, 324] on button "Yes" at bounding box center [307, 323] width 164 height 21
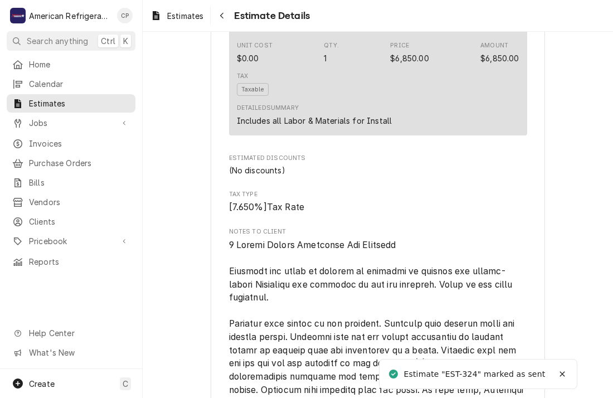
scroll to position [2093, 0]
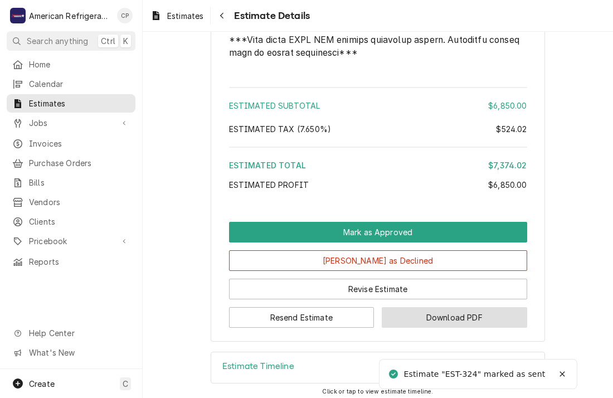
click at [464, 309] on button "Download PDF" at bounding box center [454, 317] width 145 height 21
click at [416, 307] on button "Download PDF" at bounding box center [454, 317] width 145 height 21
